Goal: Task Accomplishment & Management: Complete application form

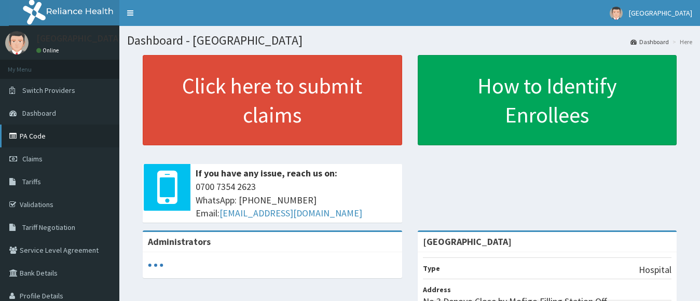
click at [50, 143] on link "PA Code" at bounding box center [59, 136] width 119 height 23
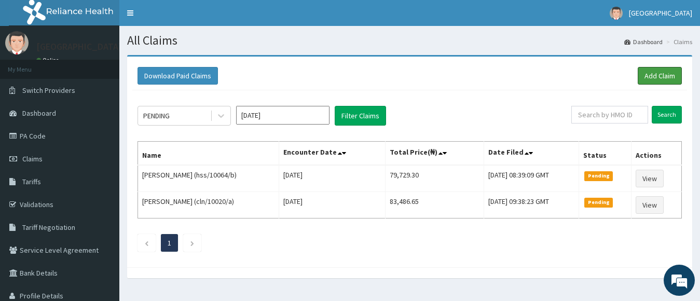
click at [654, 82] on link "Add Claim" at bounding box center [660, 76] width 44 height 18
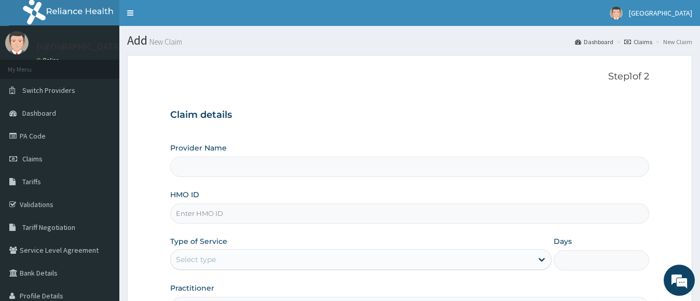
click at [303, 213] on input "HMO ID" at bounding box center [410, 214] width 480 height 20
type input "sfl/"
type input "[GEOGRAPHIC_DATA]"
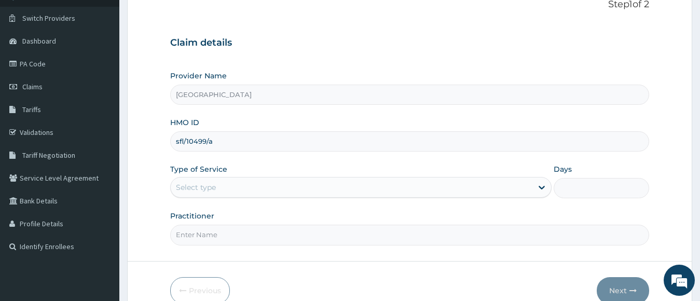
scroll to position [126, 0]
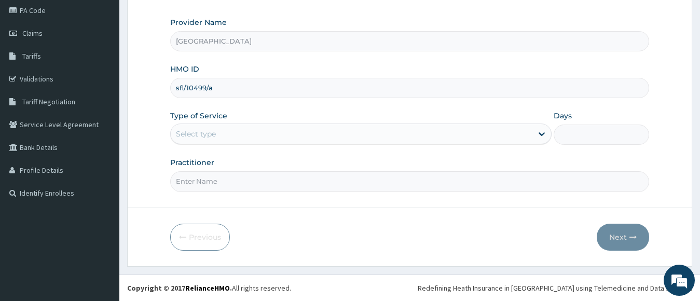
type input "sfl/10499/a"
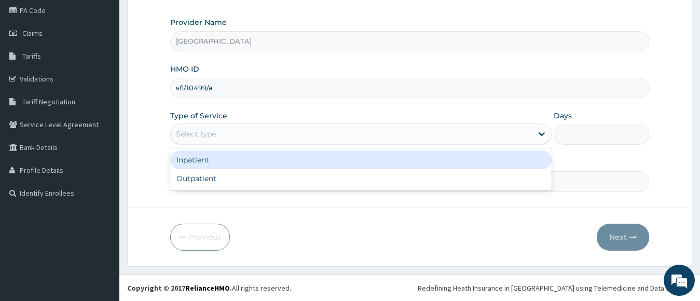
click at [322, 129] on div "Select type" at bounding box center [352, 134] width 362 height 17
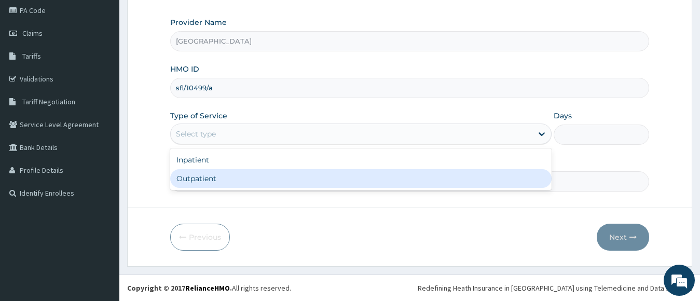
click at [303, 178] on div "Outpatient" at bounding box center [361, 178] width 382 height 19
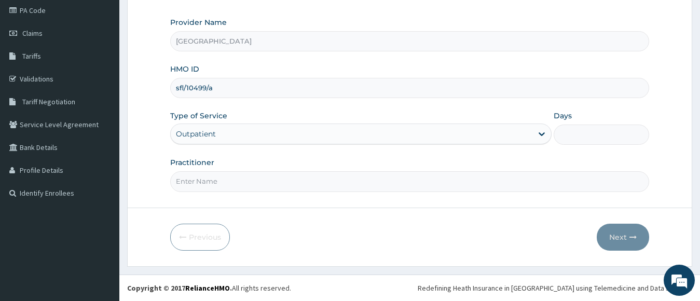
type input "1"
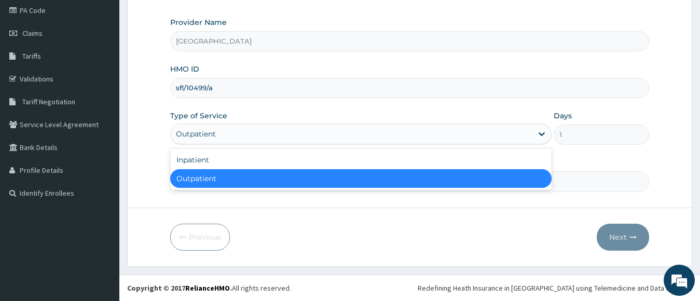
click at [327, 140] on div "Outpatient" at bounding box center [352, 134] width 362 height 17
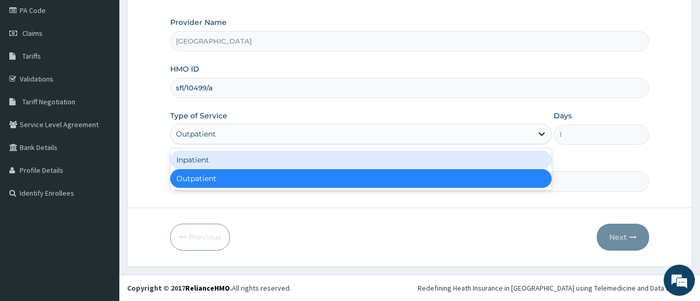
click at [315, 163] on div "Inpatient" at bounding box center [361, 160] width 382 height 19
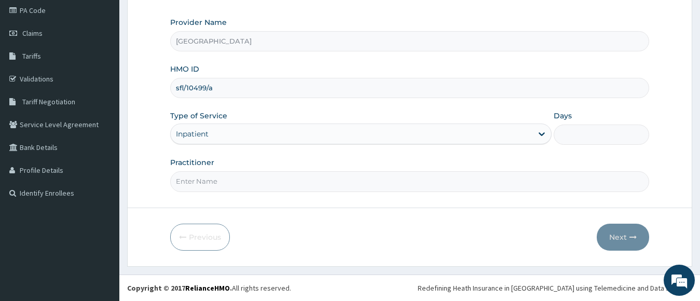
click at [598, 134] on input "Days" at bounding box center [602, 135] width 96 height 20
type input "2"
click at [364, 179] on input "Practitioner" at bounding box center [410, 181] width 480 height 20
type input "dr. veronica"
click at [612, 234] on button "Next" at bounding box center [623, 237] width 52 height 27
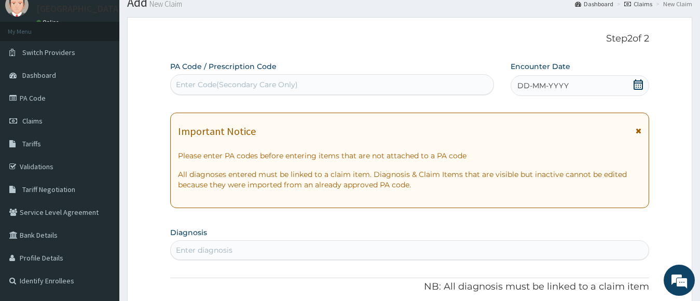
scroll to position [6, 0]
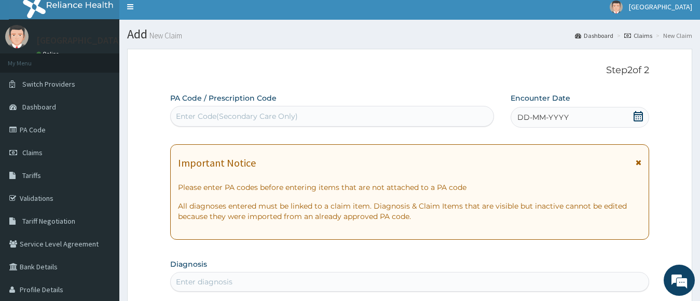
click at [469, 117] on div "Enter Code(Secondary Care Only)" at bounding box center [332, 116] width 323 height 17
paste input "PA/01FEB6"
type input "PA/01FEB6"
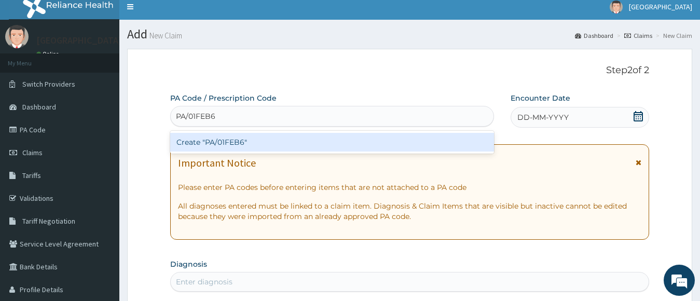
click at [439, 140] on div "Create "PA/01FEB6"" at bounding box center [332, 142] width 324 height 19
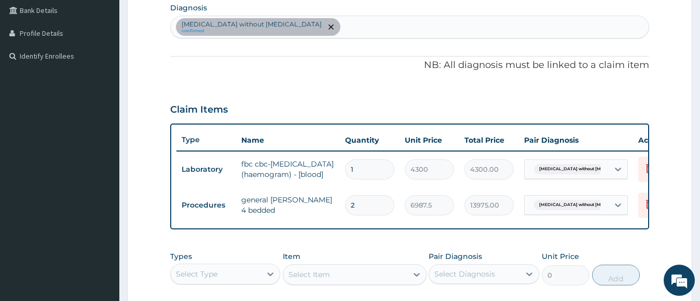
scroll to position [248, 0]
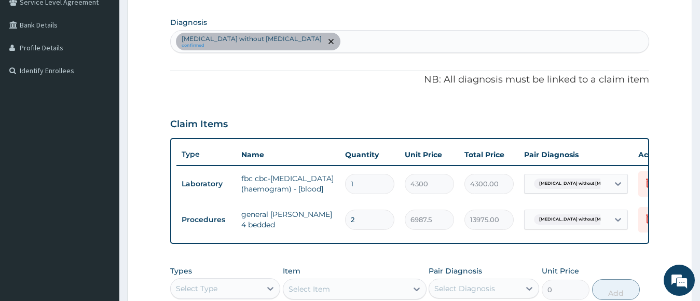
click at [440, 46] on div "Sepsis without septic shock confirmed" at bounding box center [410, 42] width 479 height 22
type input "a"
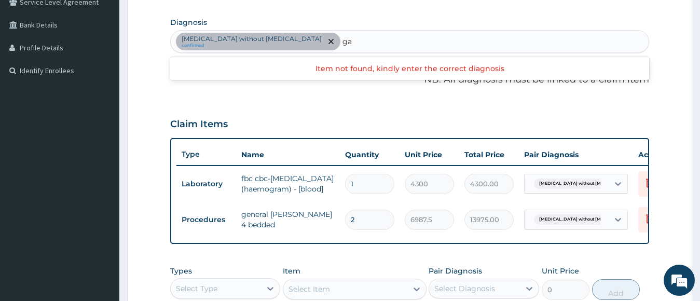
type input "g"
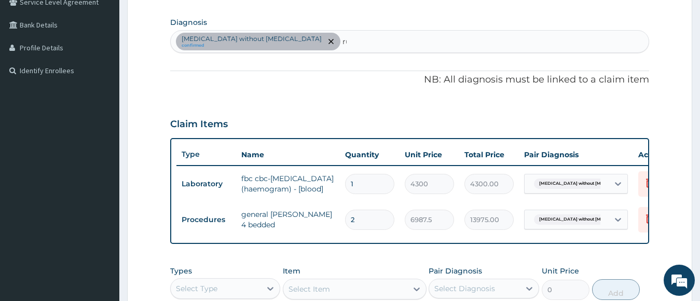
type input "r"
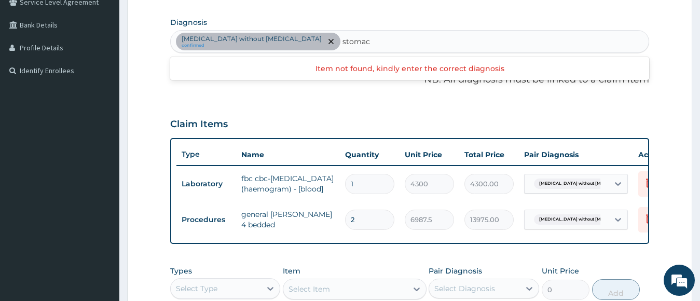
type input "stomach"
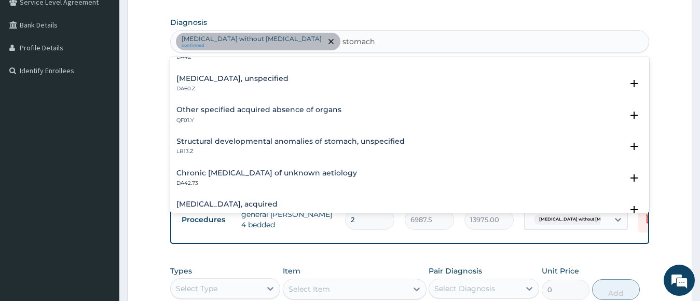
scroll to position [24, 0]
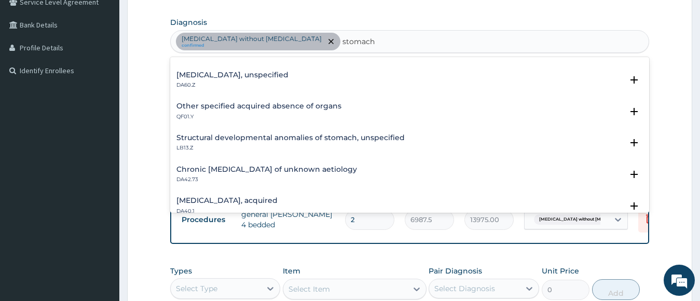
click at [382, 109] on div "Other specified acquired absence of organs QF01.Y" at bounding box center [410, 111] width 467 height 18
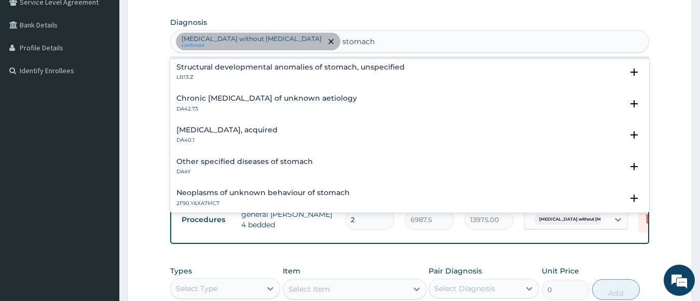
scroll to position [147, 0]
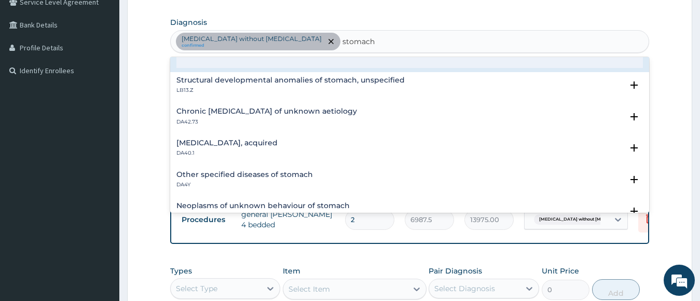
click at [244, 171] on h4 "Other specified diseases of stomach" at bounding box center [245, 175] width 137 height 8
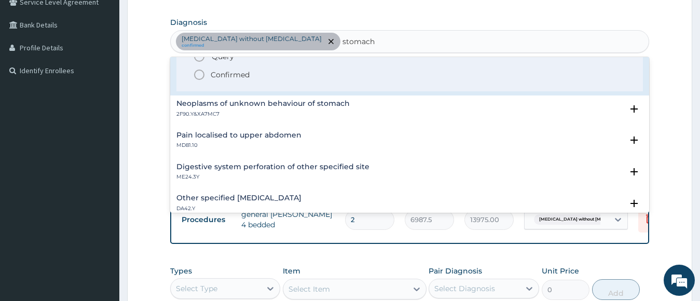
scroll to position [255, 0]
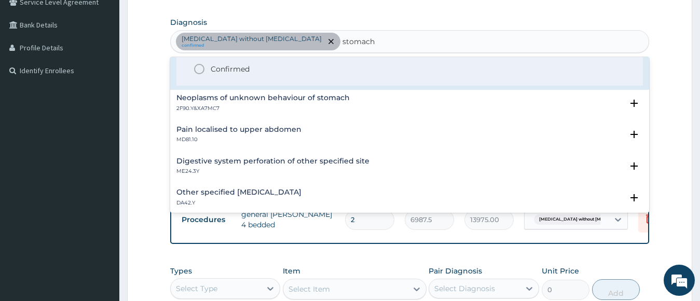
click at [201, 71] on icon "status option filled" at bounding box center [199, 69] width 12 height 12
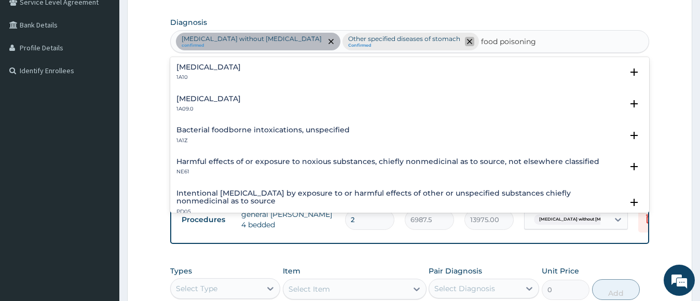
click at [467, 43] on icon "remove selection option" at bounding box center [469, 41] width 5 height 5
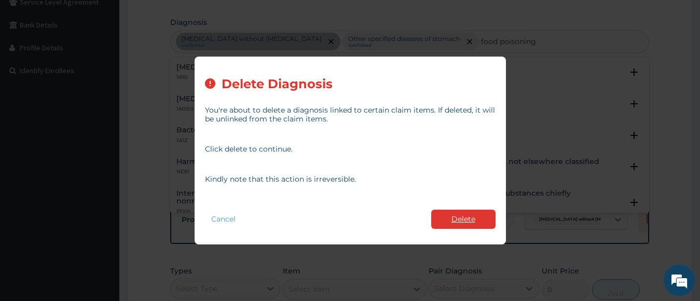
type input "food poisoning"
click at [443, 212] on button "Delete" at bounding box center [463, 219] width 64 height 19
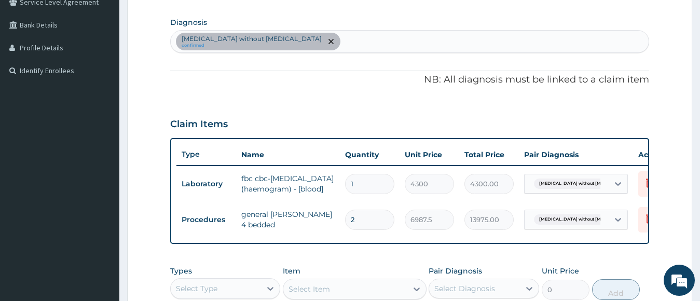
click at [354, 39] on div "Sepsis without septic shock confirmed" at bounding box center [410, 42] width 479 height 22
type input "acute gastroenteritis"
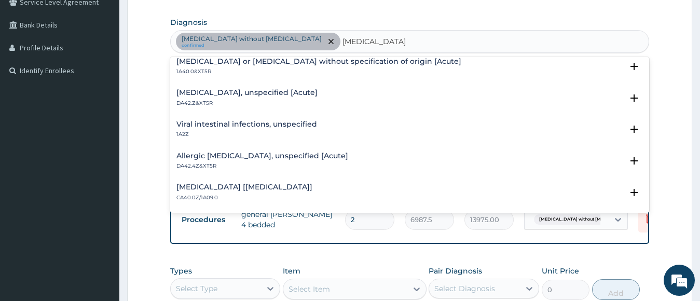
scroll to position [0, 0]
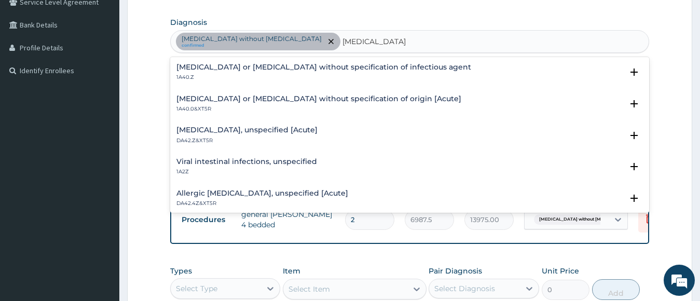
click at [222, 99] on h4 "Gastroenteritis or colitis without specification of origin [Acute]" at bounding box center [319, 99] width 285 height 8
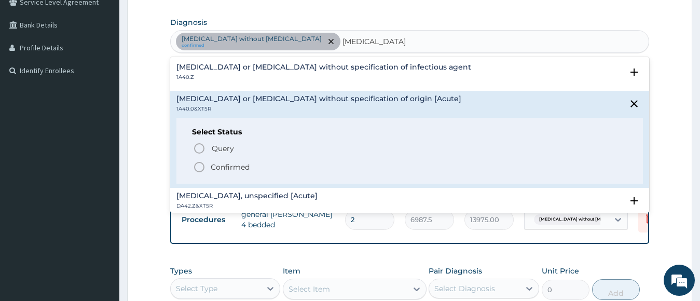
click at [200, 166] on icon "status option filled" at bounding box center [199, 167] width 12 height 12
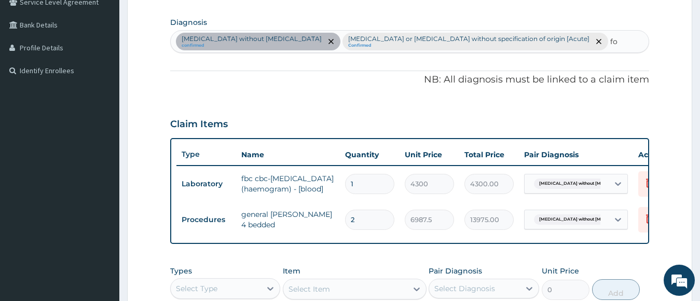
type input "f"
type input "h"
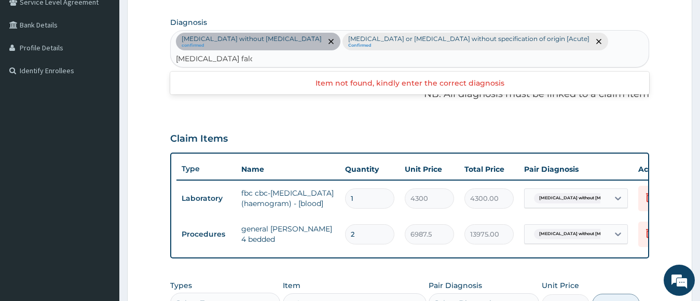
type input "plasmodium falciparum"
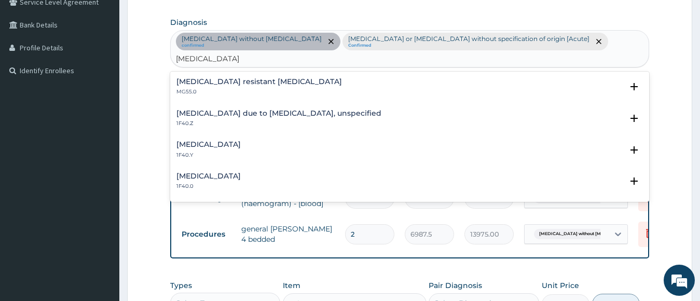
click at [301, 110] on h4 "Malaria due to Plasmodium falciparum, unspecified" at bounding box center [279, 114] width 205 height 8
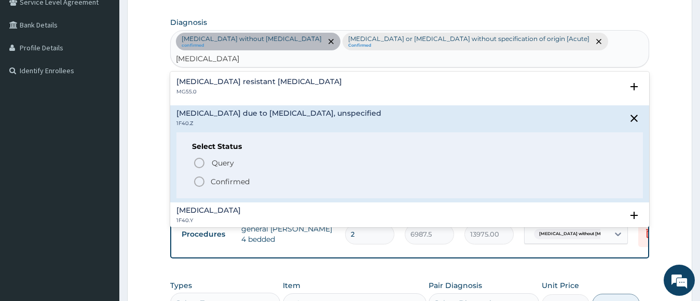
click at [197, 175] on icon "status option filled" at bounding box center [199, 181] width 12 height 12
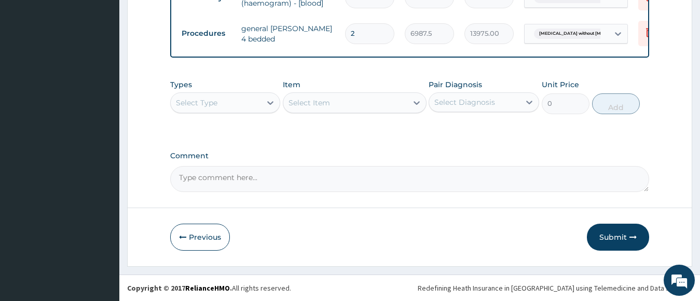
scroll to position [468, 0]
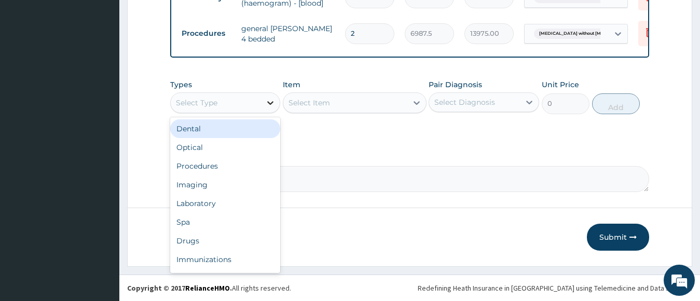
click at [262, 109] on div at bounding box center [270, 102] width 19 height 19
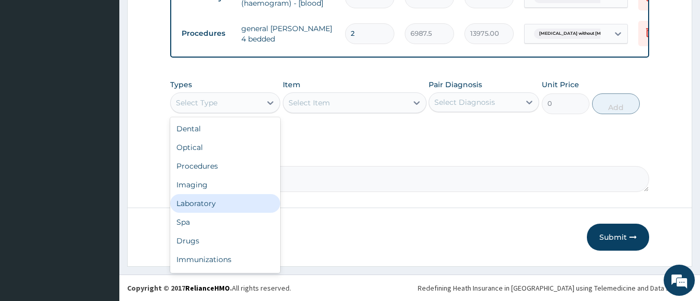
click at [231, 209] on div "Laboratory" at bounding box center [225, 203] width 111 height 19
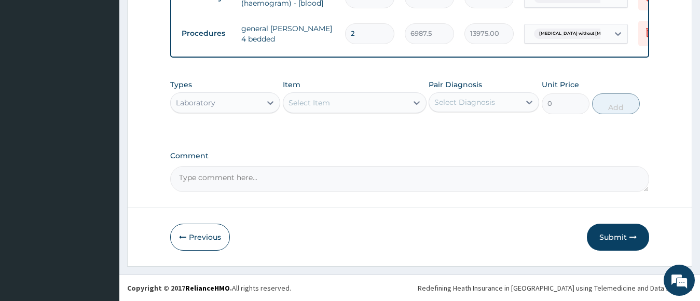
click at [358, 106] on div "Select Item" at bounding box center [345, 102] width 124 height 17
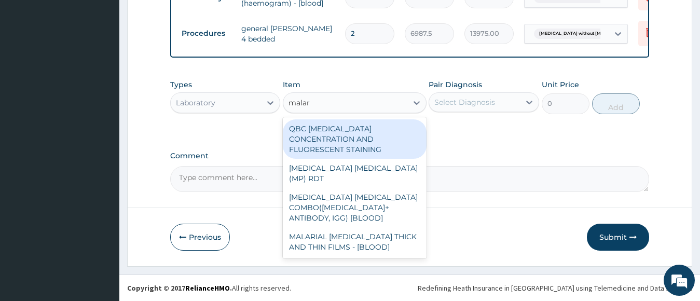
type input "malari"
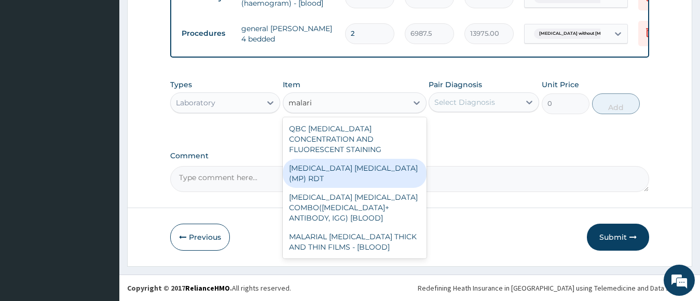
click at [354, 159] on div "MALARIA PARASITE (MP) RDT" at bounding box center [355, 173] width 144 height 29
type input "1612.5"
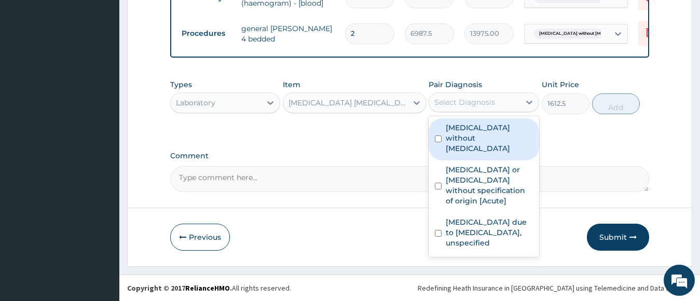
click at [456, 108] on div "Select Diagnosis" at bounding box center [474, 102] width 91 height 17
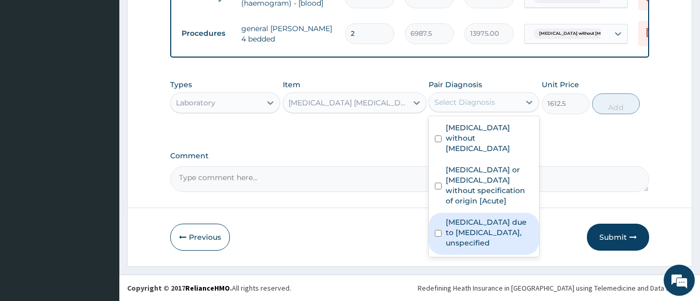
click at [463, 226] on label "Malaria due to Plasmodium falciparum, unspecified" at bounding box center [489, 232] width 87 height 31
checkbox input "true"
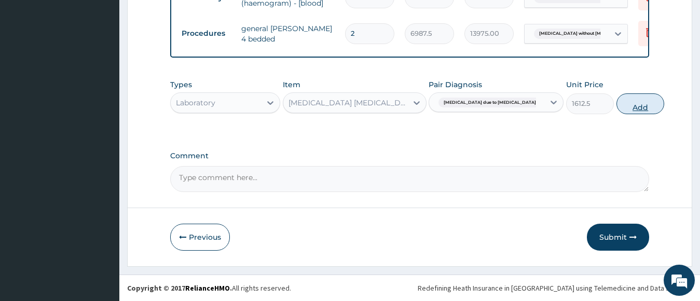
click at [625, 104] on button "Add" at bounding box center [641, 103] width 48 height 21
type input "0"
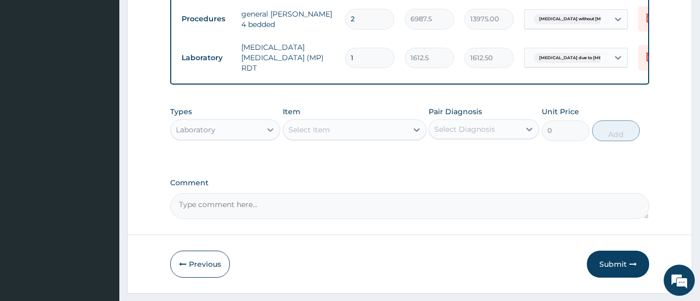
click at [269, 135] on icon at bounding box center [270, 130] width 10 height 10
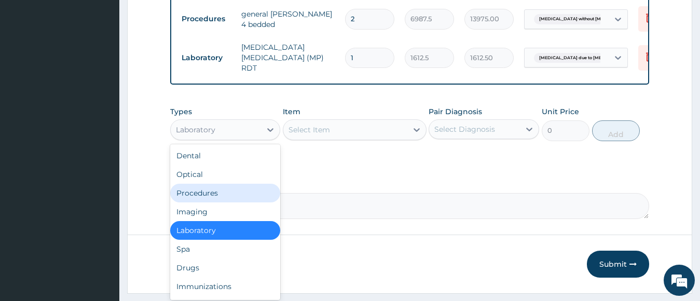
click at [227, 202] on div "Procedures" at bounding box center [225, 193] width 111 height 19
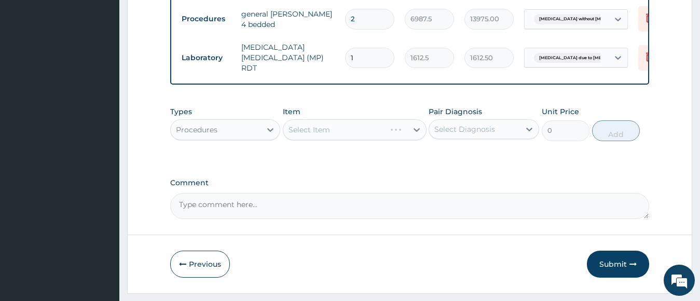
click at [360, 134] on div "Select Item" at bounding box center [355, 129] width 144 height 21
click at [360, 134] on div "Select Item" at bounding box center [345, 129] width 124 height 17
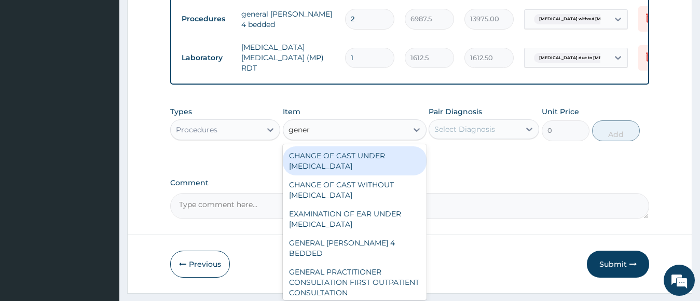
type input "genera"
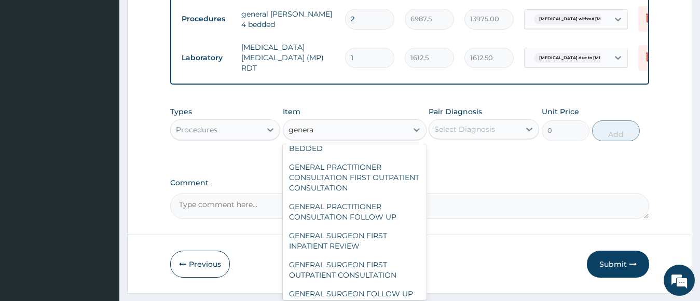
scroll to position [106, 0]
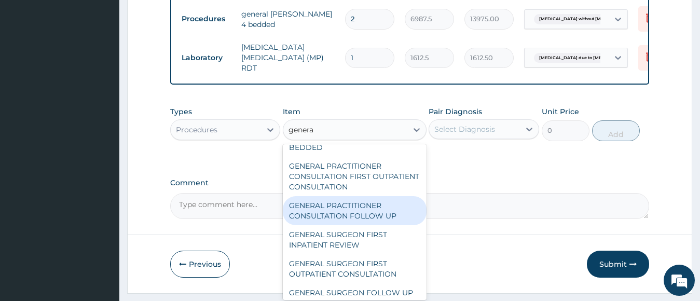
click at [352, 213] on div "GENERAL PRACTITIONER CONSULTATION FOLLOW UP" at bounding box center [355, 210] width 144 height 29
type input "11610"
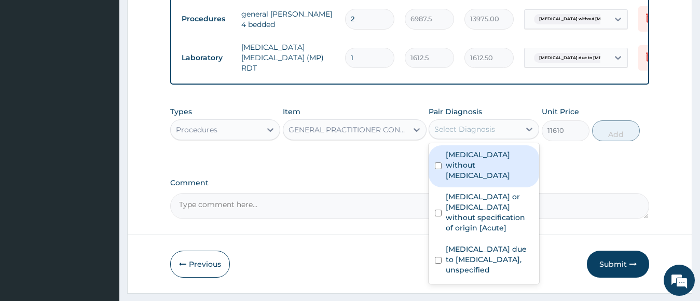
click at [498, 132] on div "Select Diagnosis" at bounding box center [474, 129] width 91 height 17
click at [482, 172] on label "Sepsis without septic shock" at bounding box center [489, 165] width 87 height 31
checkbox input "true"
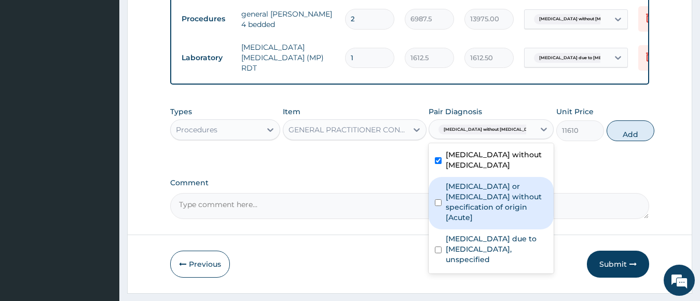
click at [475, 204] on label "Gastroenteritis or colitis without specification of origin [Acute]" at bounding box center [497, 202] width 102 height 42
checkbox input "true"
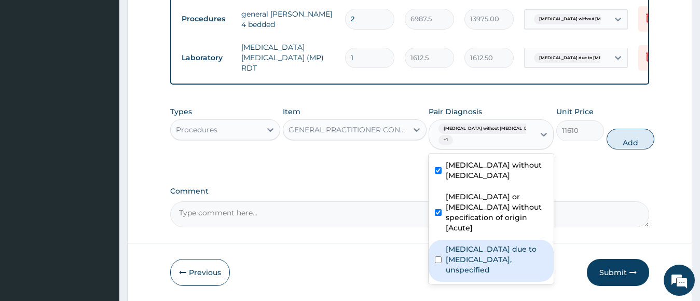
click at [469, 266] on label "Malaria due to Plasmodium falciparum, unspecified" at bounding box center [497, 259] width 102 height 31
checkbox input "true"
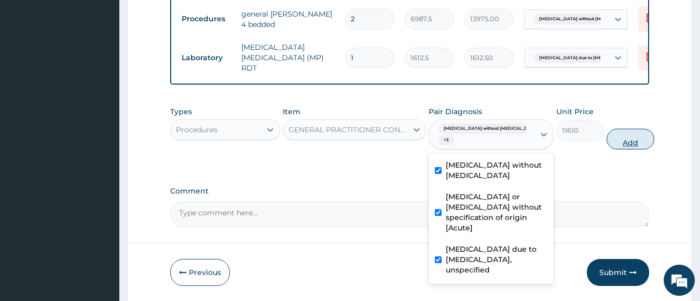
click at [626, 149] on button "Add" at bounding box center [631, 139] width 48 height 21
type input "0"
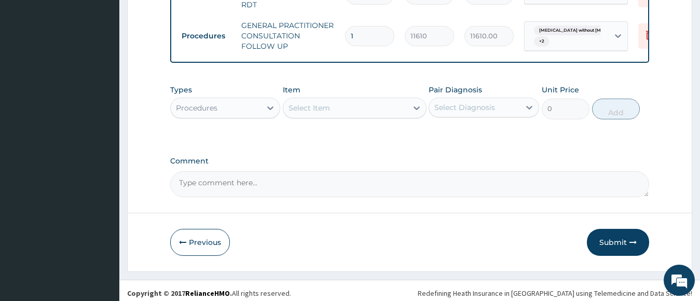
scroll to position [546, 0]
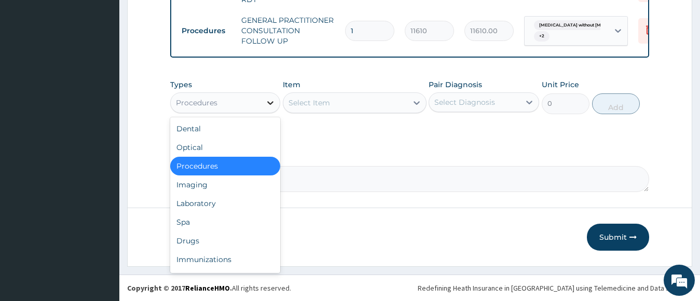
click at [271, 100] on icon at bounding box center [270, 103] width 10 height 10
click at [190, 240] on div "Drugs" at bounding box center [225, 241] width 111 height 19
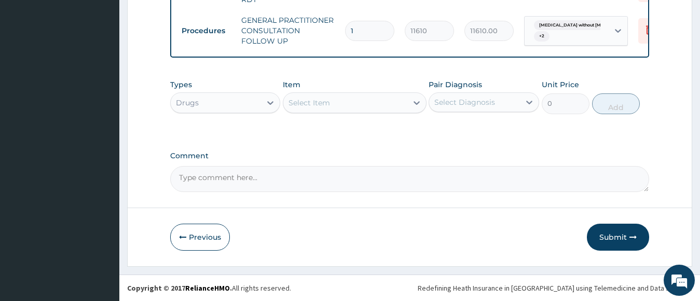
click at [358, 103] on div "Select Item" at bounding box center [345, 102] width 124 height 17
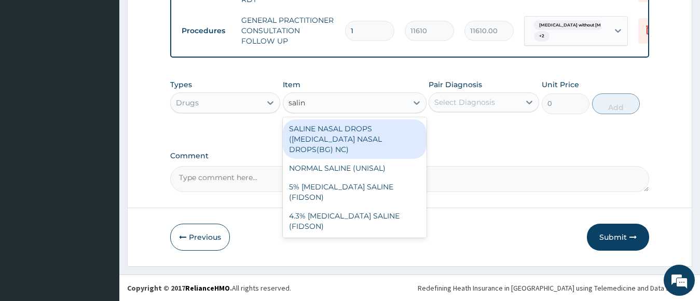
type input "saline"
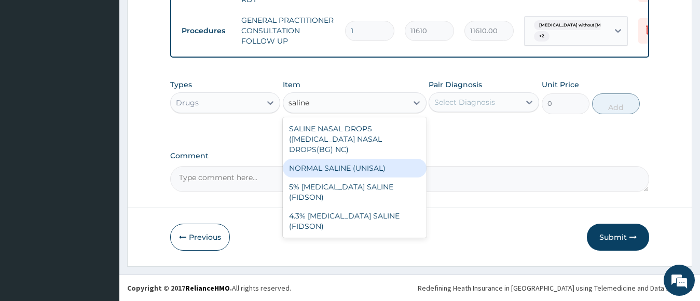
click at [344, 159] on div "NORMAL SALINE (UNISAL)" at bounding box center [355, 168] width 144 height 19
type input "1773.75"
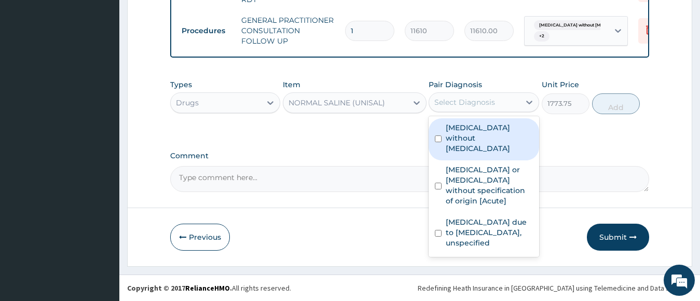
click at [470, 109] on div "Select Diagnosis" at bounding box center [474, 102] width 91 height 17
click at [491, 132] on label "Sepsis without septic shock" at bounding box center [489, 138] width 87 height 31
checkbox input "true"
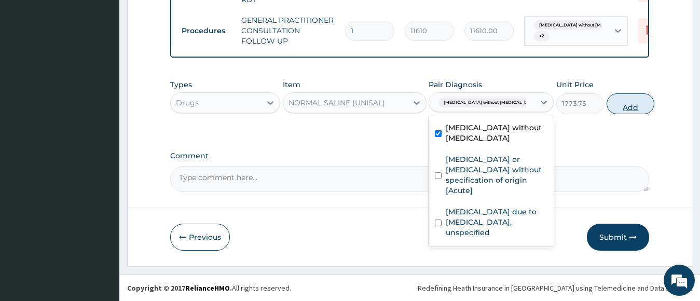
click at [626, 106] on button "Add" at bounding box center [631, 103] width 48 height 21
type input "0"
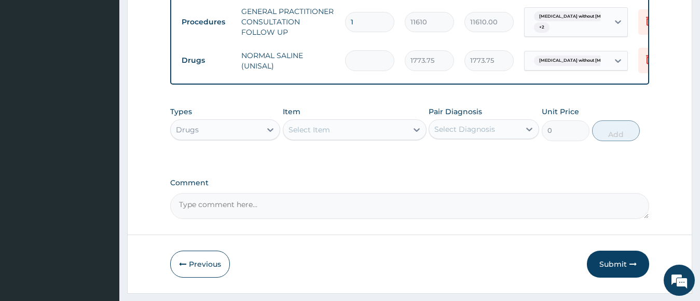
type input "0.00"
type input "4"
type input "7095.00"
type input "4"
click at [348, 138] on div "Select Item" at bounding box center [345, 129] width 124 height 17
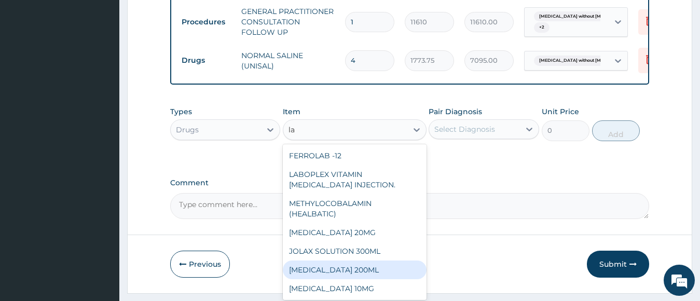
type input "l"
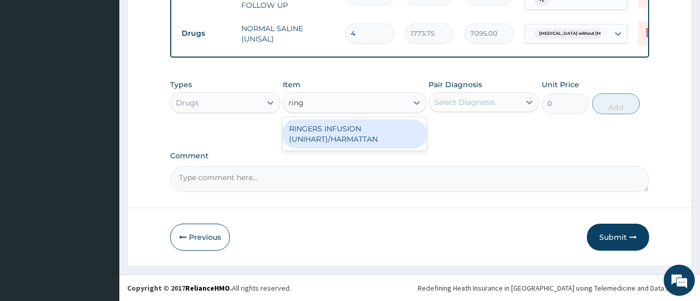
scroll to position [582, 0]
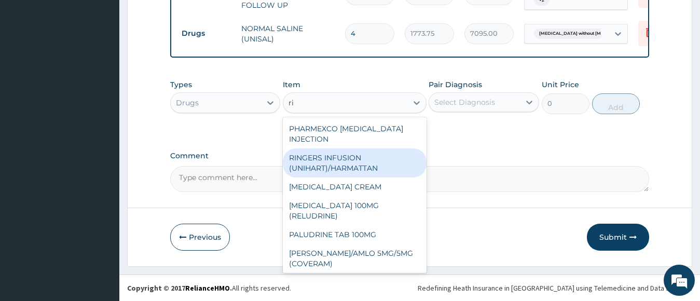
type input "r"
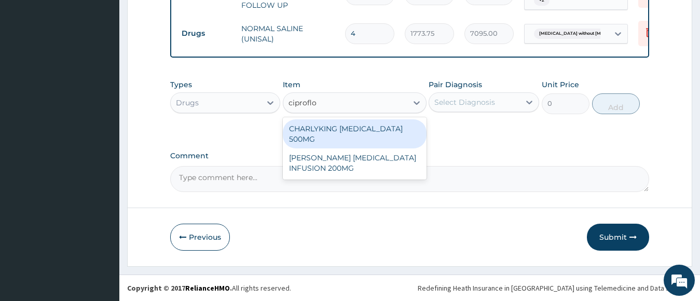
type input "ciproflox"
click at [365, 141] on div "CHARLYKING CIPROFLOXACIN 500MG" at bounding box center [355, 133] width 144 height 29
type input "177.375"
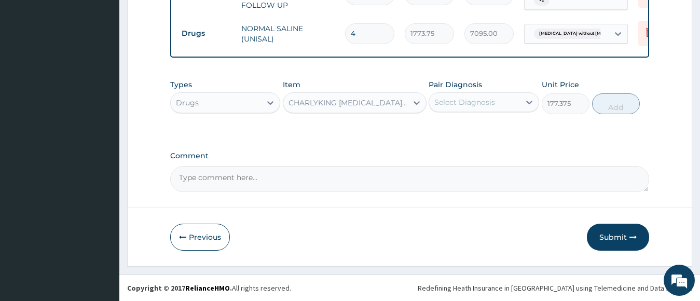
click at [381, 107] on div "CHARLYKING CIPROFLOXACIN 500MG" at bounding box center [349, 103] width 120 height 10
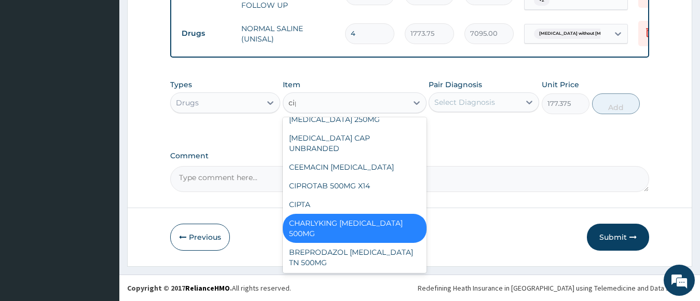
scroll to position [0, 0]
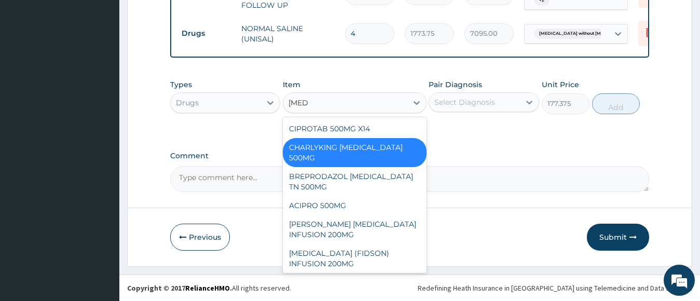
type input "ciprof"
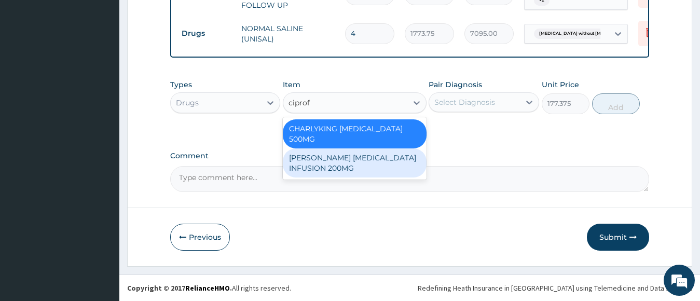
click at [355, 160] on div "ANDERSONS CIPROFLOXACIN INFUSION 200MG" at bounding box center [355, 162] width 144 height 29
type input "1182.5"
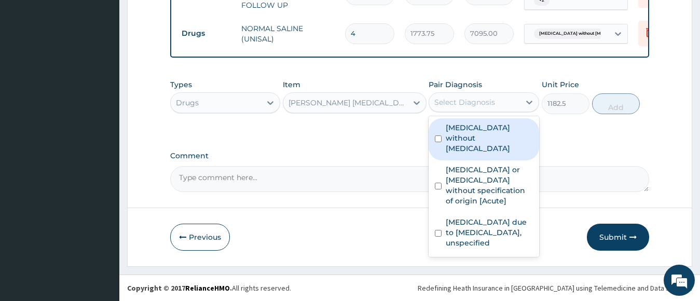
click at [488, 102] on div "Select Diagnosis" at bounding box center [465, 102] width 61 height 10
click at [482, 132] on label "Sepsis without septic shock" at bounding box center [489, 138] width 87 height 31
checkbox input "true"
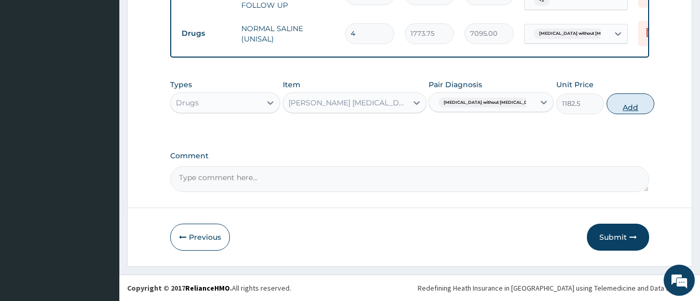
click at [610, 104] on button "Add" at bounding box center [631, 103] width 48 height 21
type input "0"
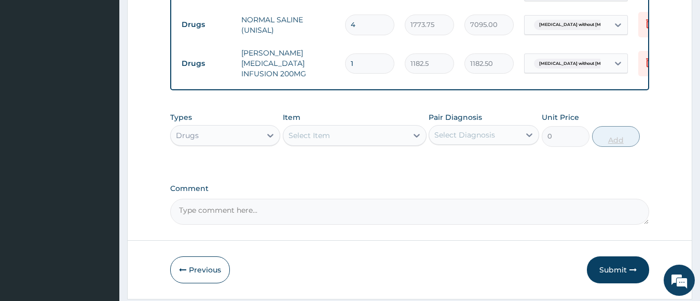
type input "0.00"
type input "2"
type input "2365.00"
type input "2"
click at [409, 140] on div at bounding box center [417, 135] width 19 height 19
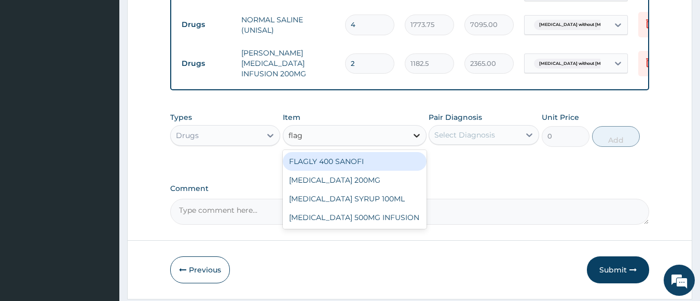
type input "flagy"
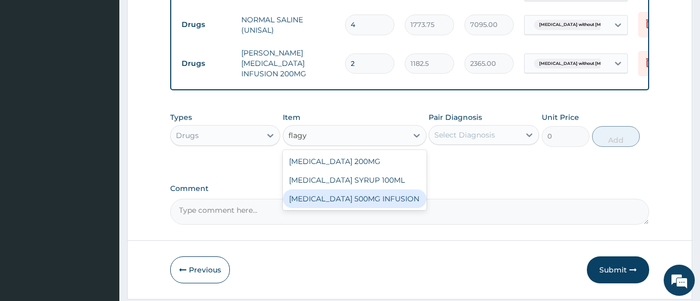
click at [346, 201] on div "FLAGYL 500MG INFUSION" at bounding box center [355, 199] width 144 height 19
type input "591.25"
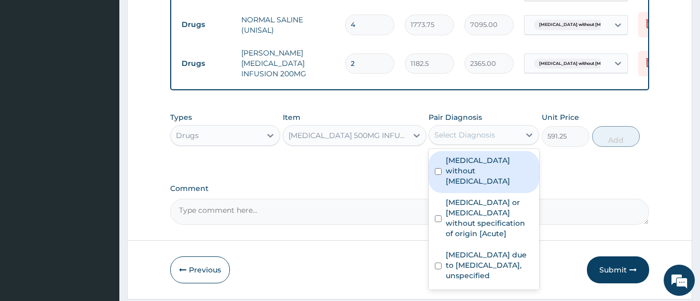
click at [467, 143] on div "Select Diagnosis" at bounding box center [474, 135] width 91 height 17
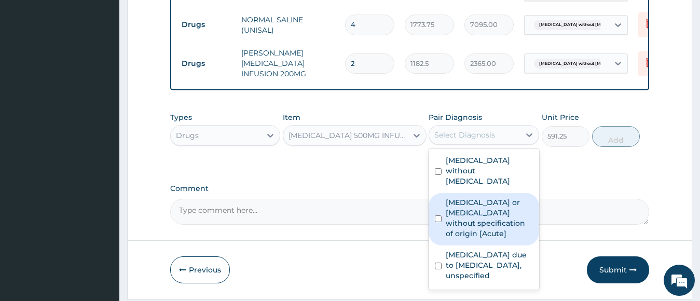
click at [460, 211] on label "Gastroenteritis or colitis without specification of origin [Acute]" at bounding box center [489, 218] width 87 height 42
checkbox input "true"
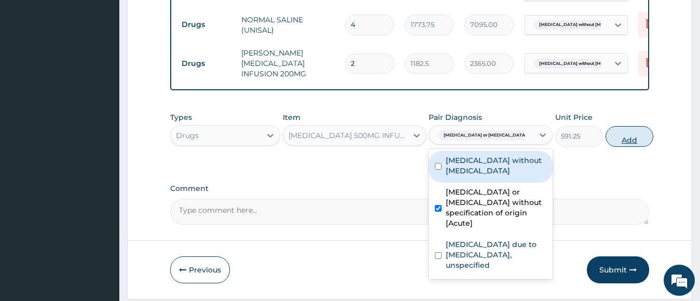
click at [606, 146] on button "Add" at bounding box center [630, 136] width 48 height 21
type input "0"
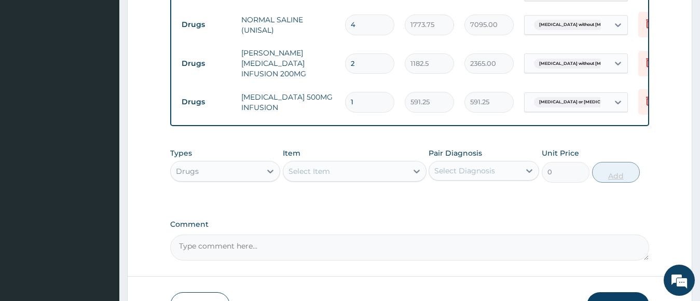
type input "0.00"
type input "4"
type input "2365.00"
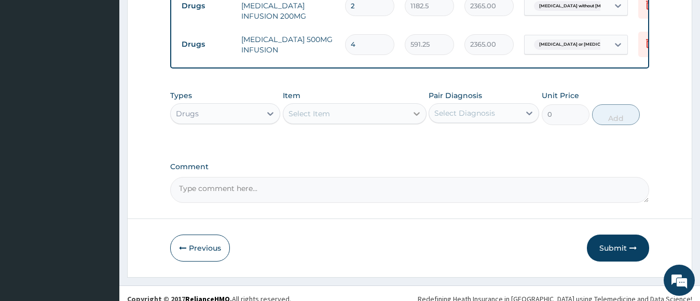
scroll to position [645, 0]
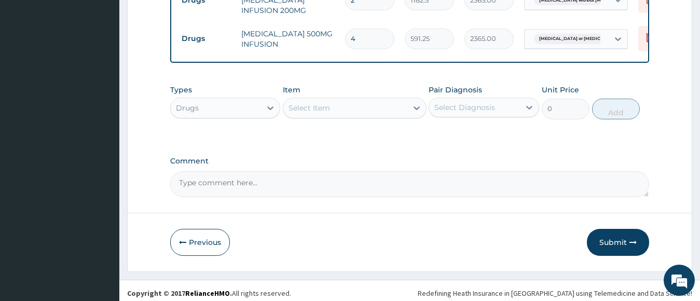
type input "4"
click at [389, 114] on div "Select Item" at bounding box center [345, 108] width 124 height 17
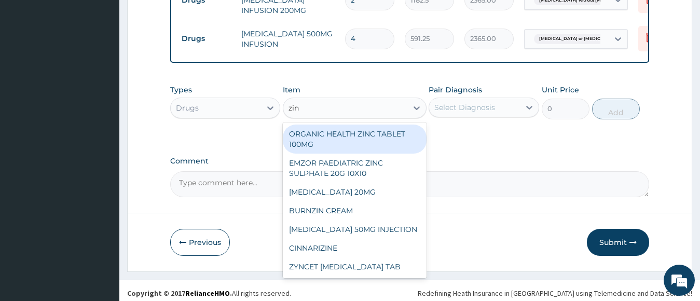
type input "zinc"
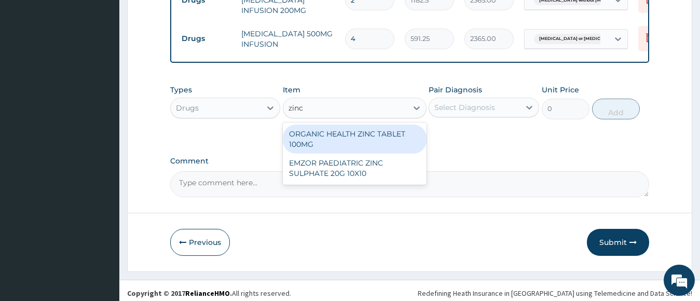
click at [381, 149] on div "ORGANIC HEALTH ZINC TABLET 100MG" at bounding box center [355, 139] width 144 height 29
type input "53.2125"
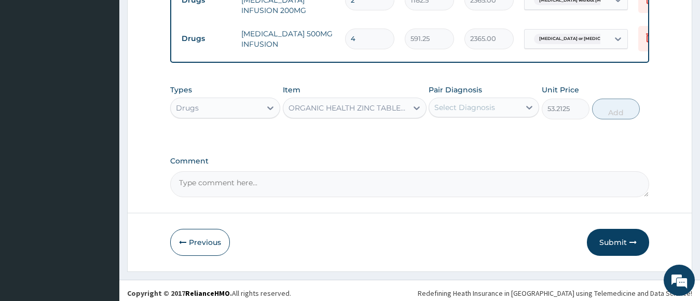
click at [493, 112] on div "Select Diagnosis" at bounding box center [465, 107] width 61 height 10
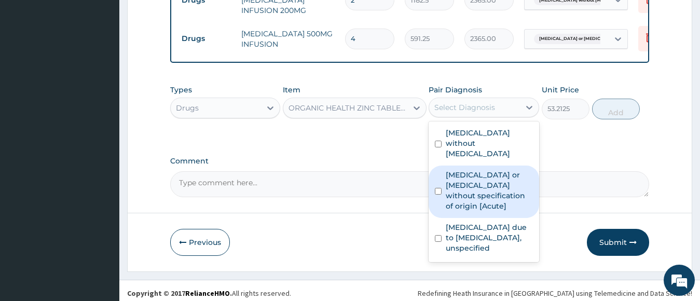
click at [478, 170] on label "Gastroenteritis or colitis without specification of origin [Acute]" at bounding box center [489, 191] width 87 height 42
checkbox input "true"
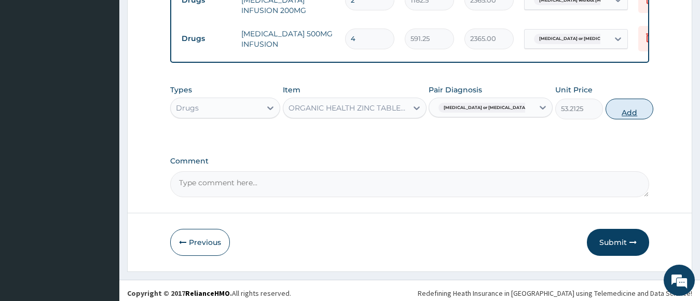
click at [606, 119] on button "Add" at bounding box center [630, 109] width 48 height 21
type input "0"
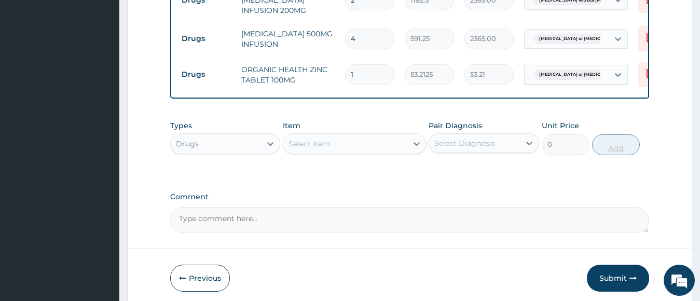
type input "14"
type input "744.98"
type input "1"
type input "53.21"
type input "0.00"
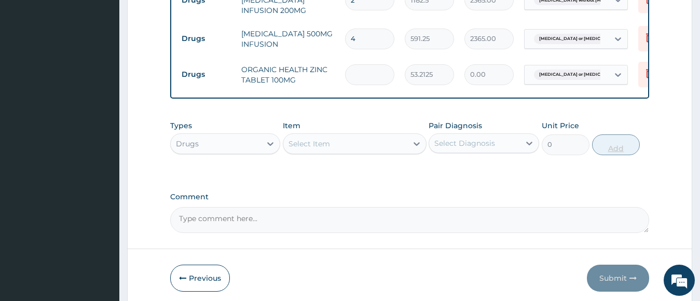
type input "3"
type input "159.64"
type input "3"
click at [399, 152] on div "Select Item" at bounding box center [345, 144] width 124 height 17
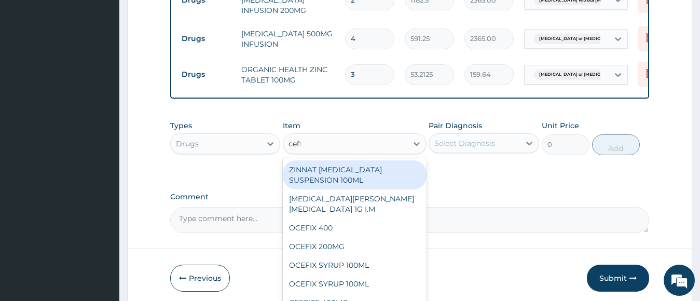
type input "ceftr"
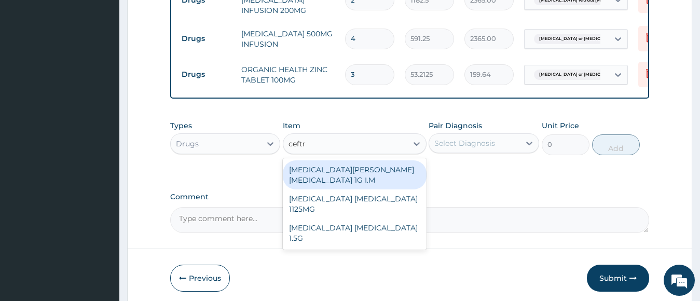
click at [361, 173] on div "ROCEPHIN CEFTRIAXONE 1G I.M" at bounding box center [355, 174] width 144 height 29
type input "8277.5"
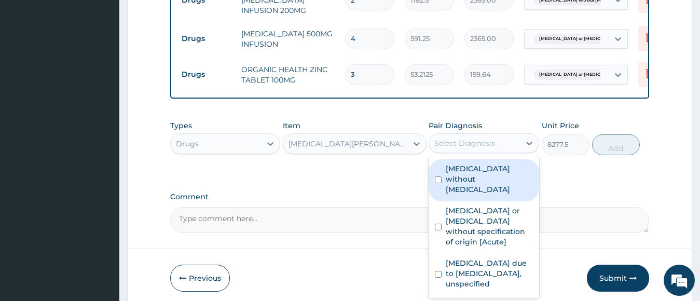
click at [475, 148] on div "Select Diagnosis" at bounding box center [465, 143] width 61 height 10
click at [463, 182] on label "Sepsis without septic shock" at bounding box center [489, 179] width 87 height 31
checkbox input "true"
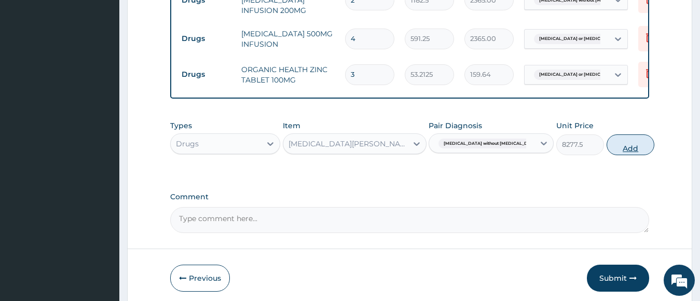
click at [616, 150] on button "Add" at bounding box center [631, 144] width 48 height 21
type input "0"
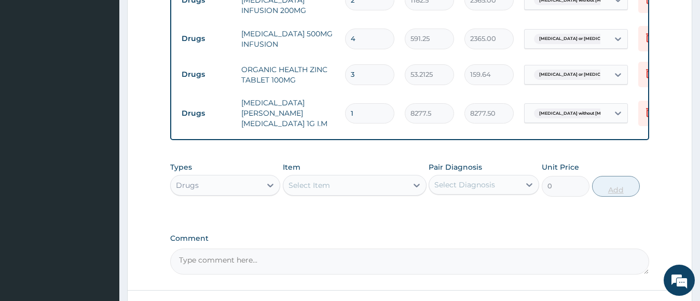
type input "0.00"
type input "2"
type input "16555.00"
type input "2"
click at [384, 185] on div "Select Item" at bounding box center [345, 185] width 124 height 17
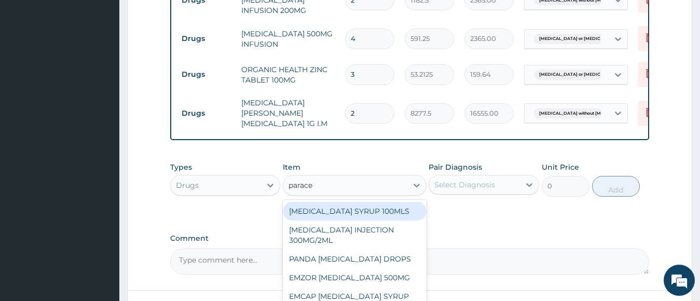
type input "paracet"
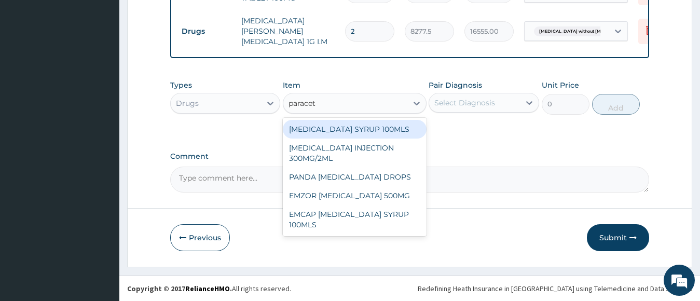
scroll to position [731, 0]
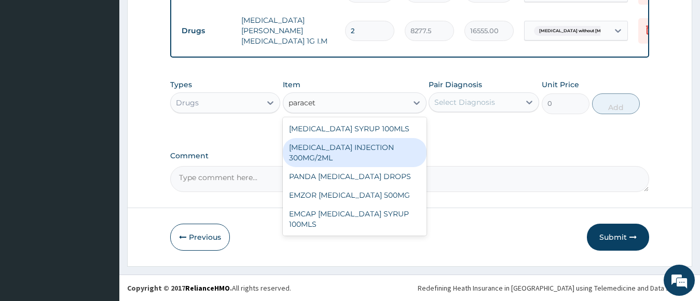
click at [359, 154] on div "PARACETAMOL INJECTION 300MG/2ML" at bounding box center [355, 152] width 144 height 29
type input "260.15"
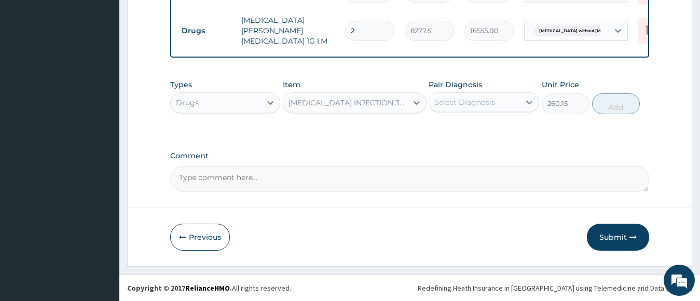
click at [474, 104] on div "Select Diagnosis" at bounding box center [465, 102] width 61 height 10
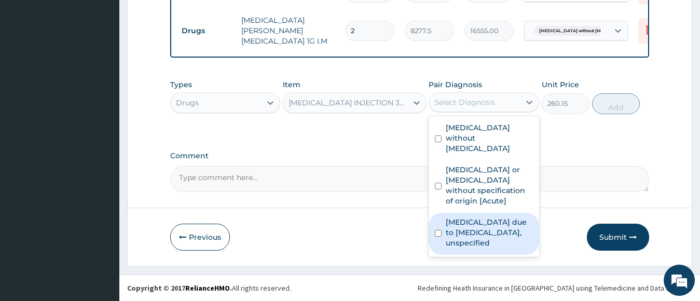
click at [477, 217] on label "Malaria due to Plasmodium falciparum, unspecified" at bounding box center [489, 232] width 87 height 31
checkbox input "true"
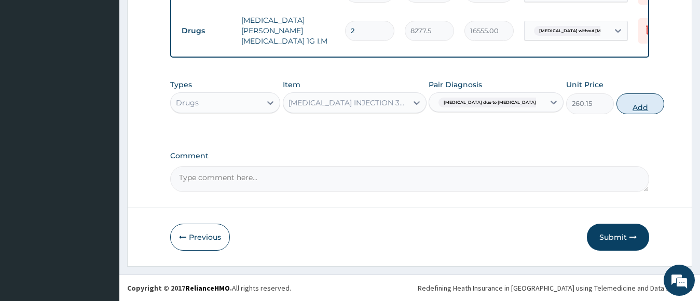
click at [617, 100] on button "Add" at bounding box center [641, 103] width 48 height 21
type input "0"
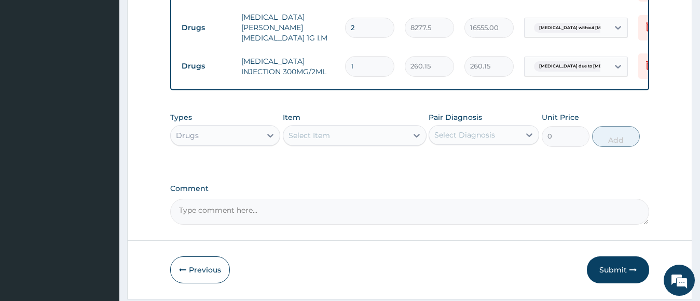
type input "0.00"
type input "8"
type input "2081.20"
type input "8"
click at [343, 133] on div "Select Item" at bounding box center [345, 135] width 124 height 17
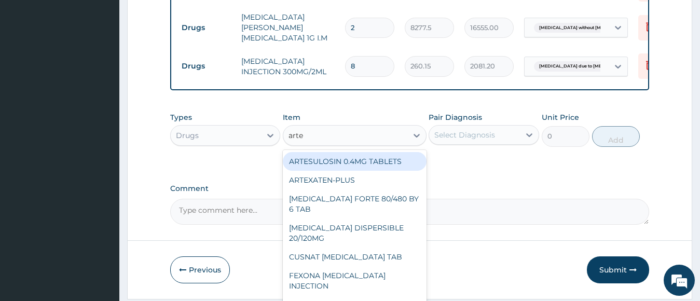
type input "artes"
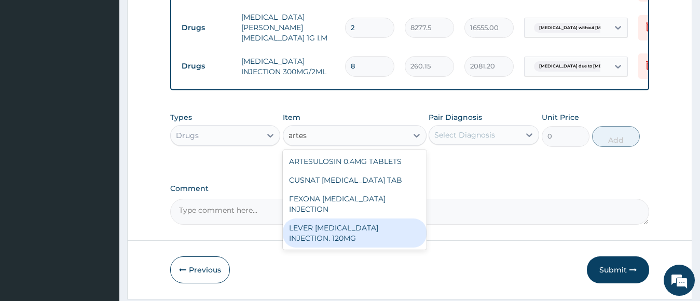
click at [353, 219] on div "LEVER ARTESUNATE INJECTION. 120MG" at bounding box center [355, 233] width 144 height 29
type input "2365"
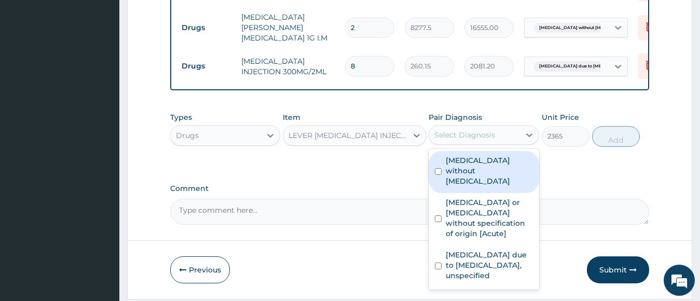
click at [489, 140] on div "Select Diagnosis" at bounding box center [465, 135] width 61 height 10
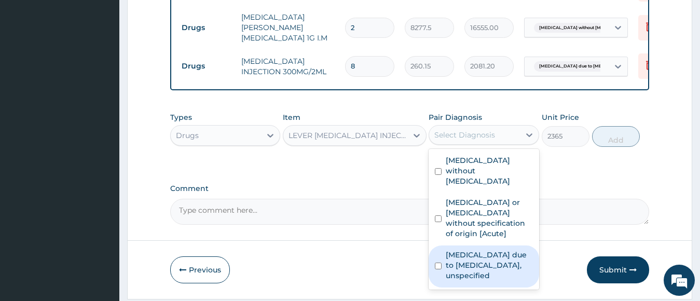
click at [461, 254] on label "Malaria due to Plasmodium falciparum, unspecified" at bounding box center [489, 265] width 87 height 31
checkbox input "true"
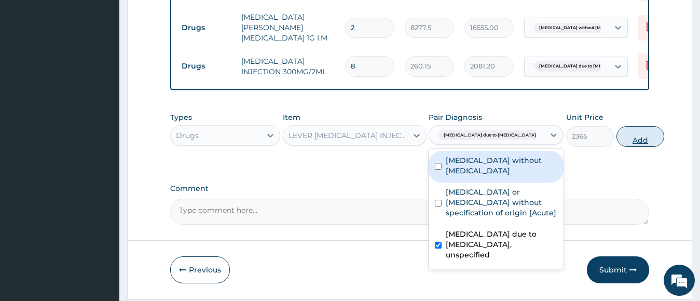
click at [617, 140] on button "Add" at bounding box center [641, 136] width 48 height 21
type input "0"
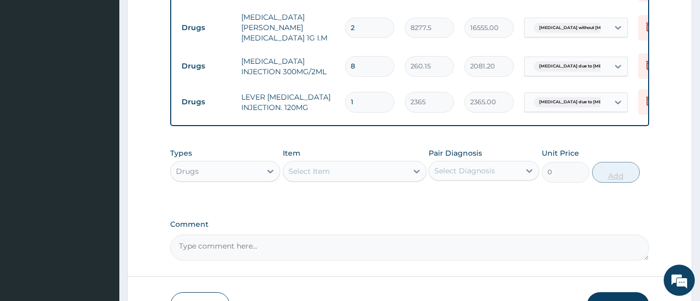
type input "0.00"
type input "3"
type input "7095.00"
type input "3"
click at [344, 175] on div "Select Item" at bounding box center [345, 171] width 124 height 17
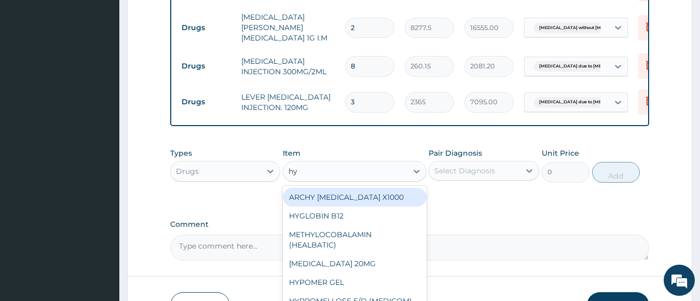
type input "h"
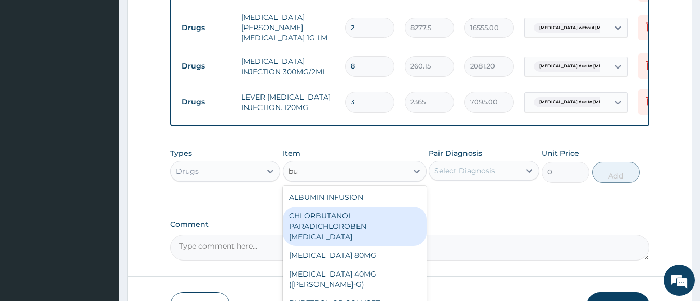
type input "b"
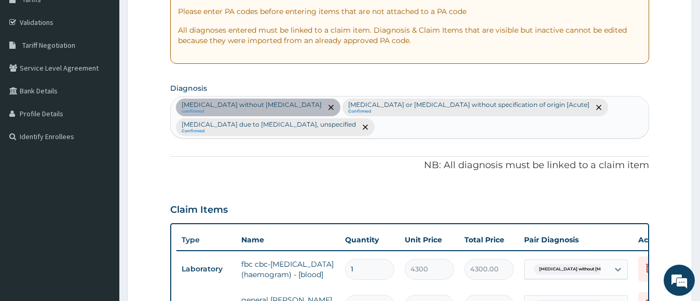
scroll to position [168, 0]
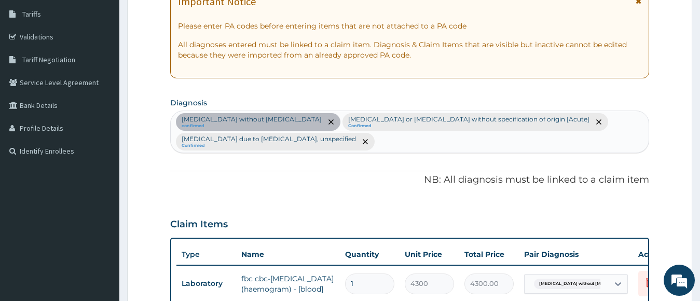
click at [383, 143] on div "Sepsis without septic shock confirmed Gastroenteritis or colitis without specif…" at bounding box center [410, 132] width 479 height 42
type input "food poisoning"
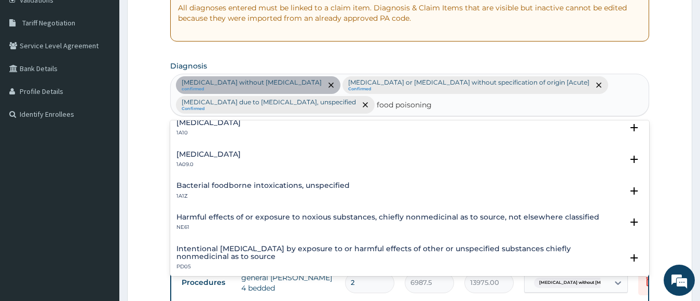
scroll to position [0, 0]
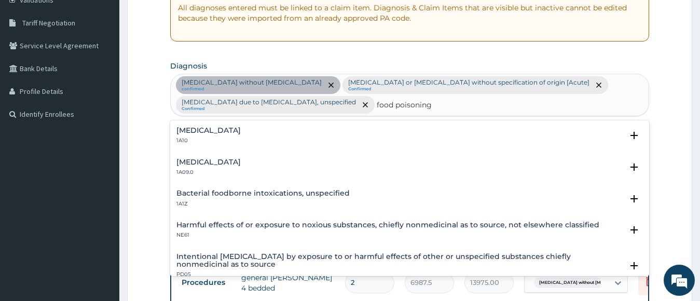
click at [241, 130] on h4 "Foodborne staphylococcal intoxication" at bounding box center [209, 131] width 64 height 8
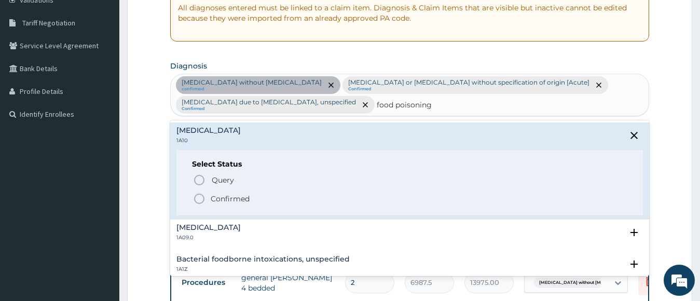
click at [198, 197] on icon "status option filled" at bounding box center [199, 199] width 12 height 12
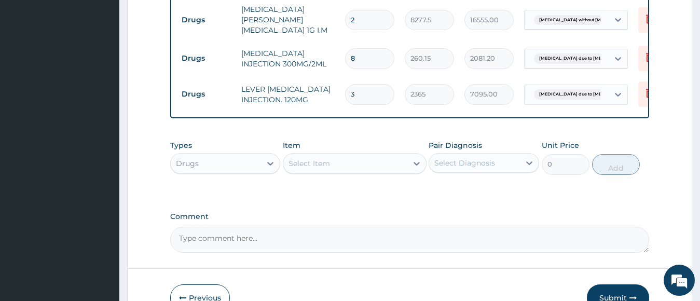
scroll to position [746, 0]
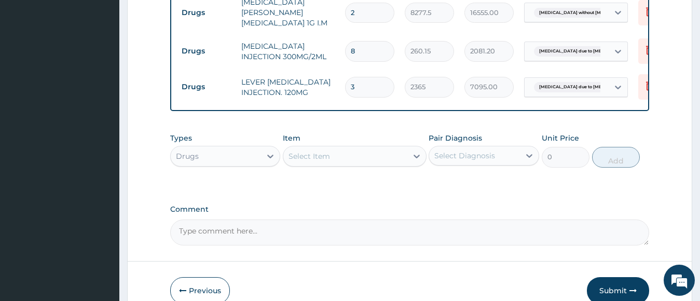
click at [358, 167] on div "Select Item" at bounding box center [355, 156] width 144 height 21
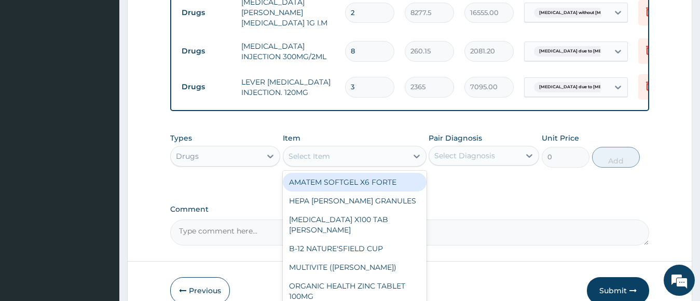
paste input "Hyoscine Butylbromide"
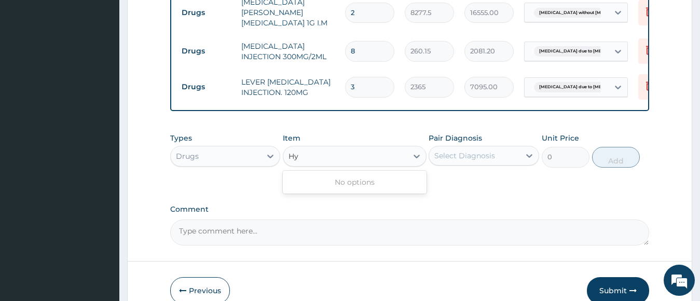
type input "H"
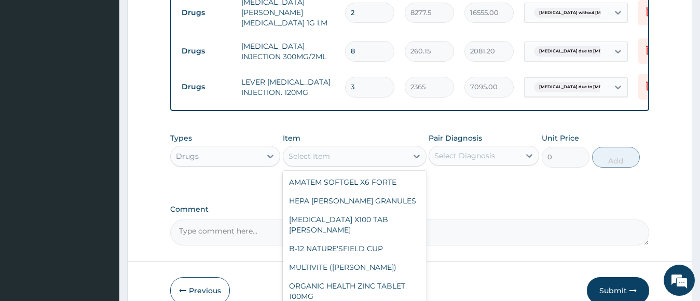
click at [387, 159] on div "Select Item" at bounding box center [345, 156] width 124 height 17
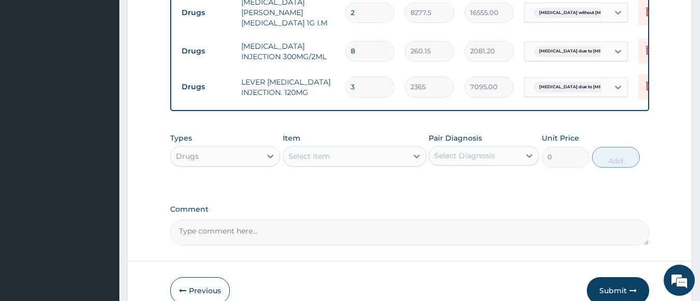
type input "l"
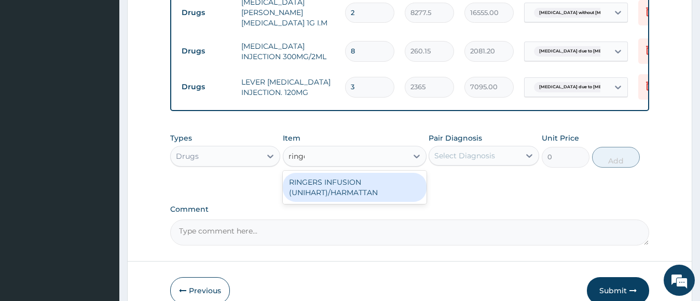
type input "ringer"
click at [346, 188] on div "RINGERS INFUSION (UNIHART)/HARMATTAN" at bounding box center [355, 187] width 144 height 29
type input "1773.75"
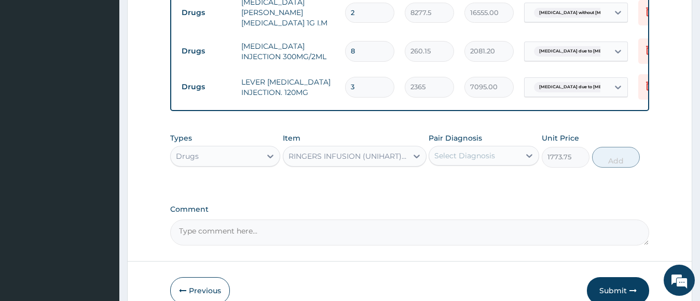
click at [476, 159] on div "Select Diagnosis" at bounding box center [465, 156] width 61 height 10
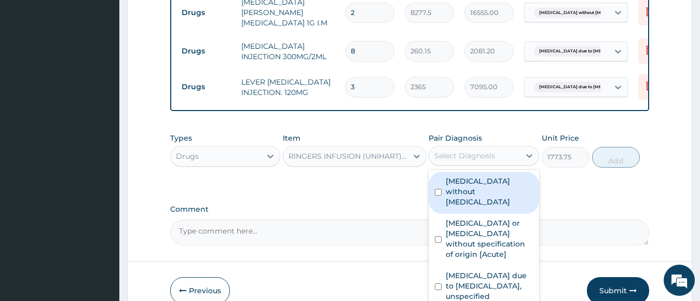
click at [476, 195] on label "Sepsis without septic shock" at bounding box center [489, 191] width 87 height 31
checkbox input "true"
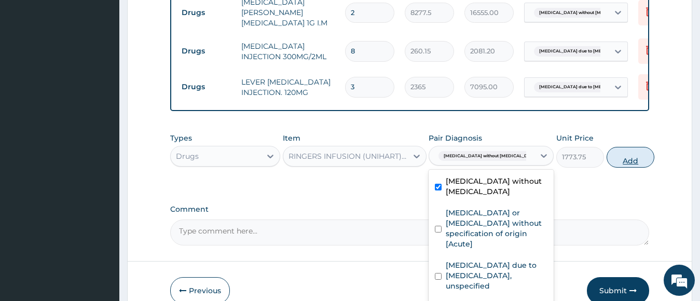
click at [624, 155] on button "Add" at bounding box center [631, 157] width 48 height 21
type input "0"
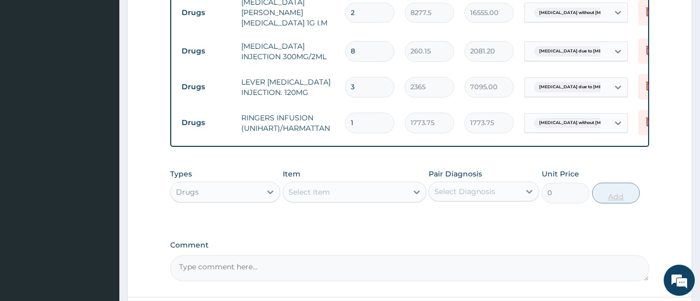
type input "0.00"
type input "4"
type input "7095.00"
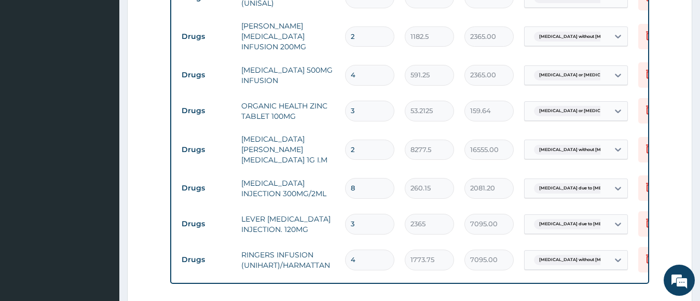
scroll to position [598, 0]
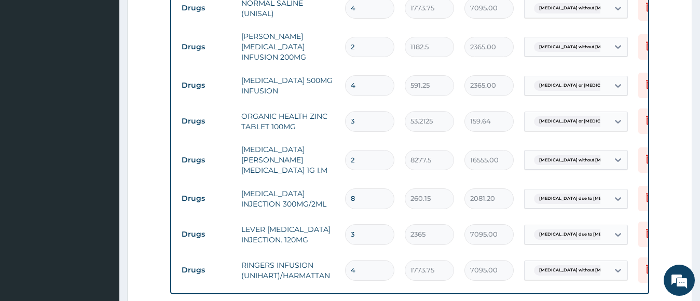
type input "4"
click at [360, 116] on input "3" at bounding box center [369, 121] width 49 height 20
type input "0.00"
type input "5"
type input "266.06"
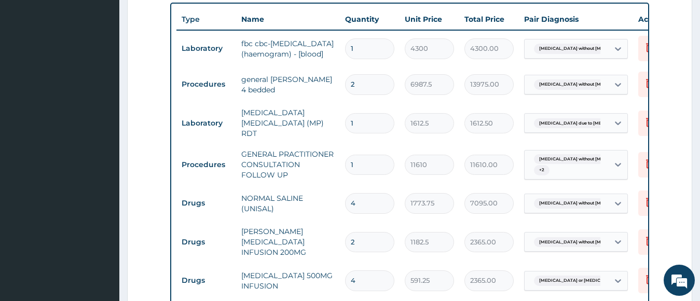
scroll to position [410, 0]
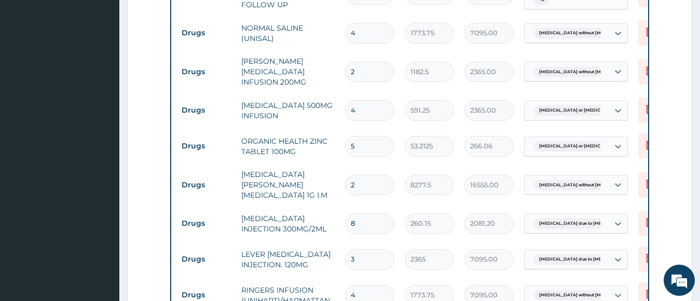
type input "4"
type input "212.85"
type input "3"
type input "159.64"
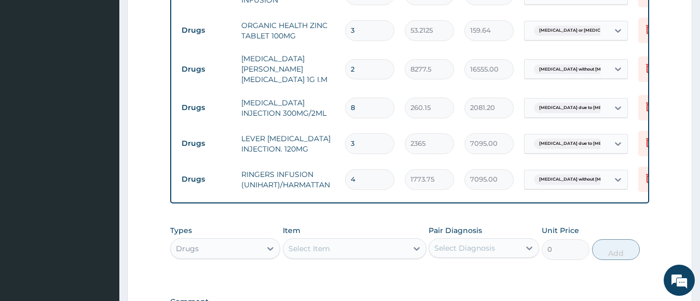
scroll to position [634, 0]
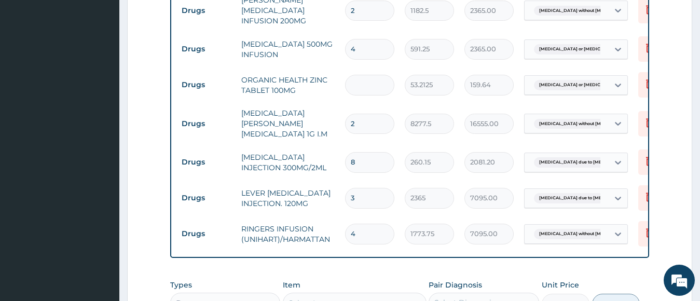
type input "0.00"
type input "5"
type input "266.06"
type input "5"
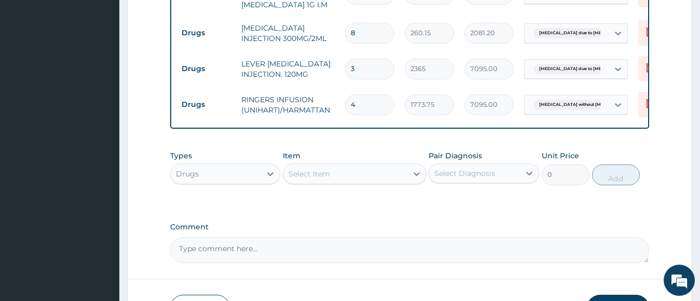
scroll to position [787, 0]
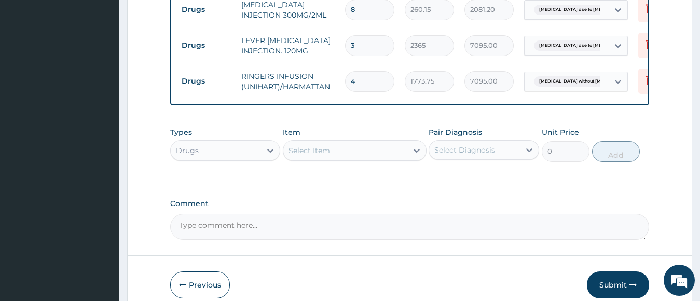
click at [336, 147] on div "Select Item" at bounding box center [345, 150] width 124 height 17
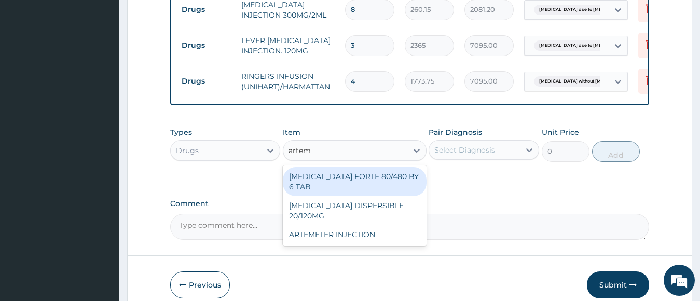
type input "arteme"
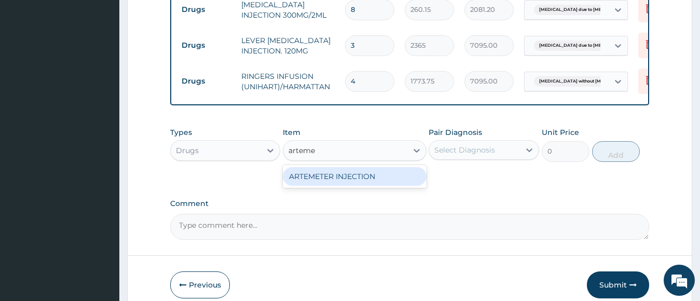
click at [337, 177] on div "ARTEMETER INJECTION" at bounding box center [355, 176] width 144 height 19
type input "946"
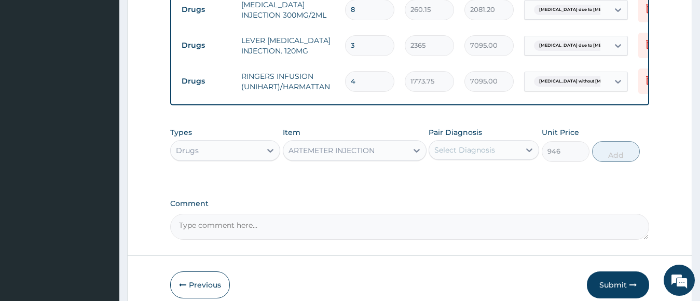
click at [407, 148] on div "ARTEMETER INJECTION" at bounding box center [345, 150] width 124 height 17
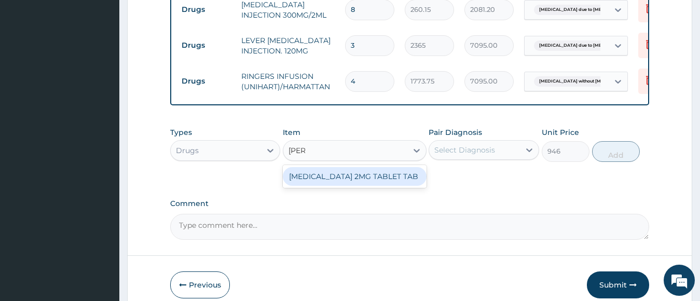
scroll to position [0, 0]
type input "loper"
type input "88.6875"
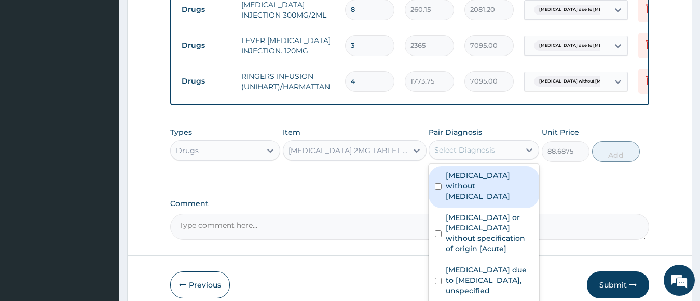
click at [465, 155] on div "Select Diagnosis" at bounding box center [465, 150] width 61 height 10
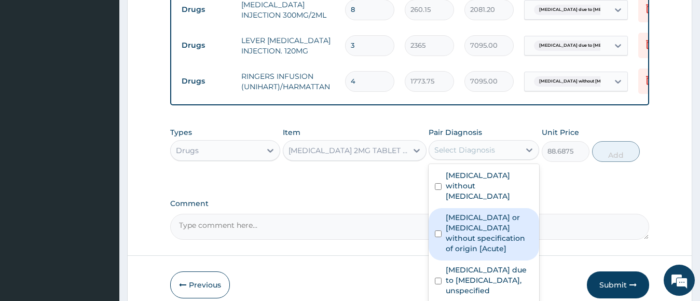
click at [457, 221] on label "Gastroenteritis or colitis without specification of origin [Acute]" at bounding box center [489, 233] width 87 height 42
checkbox input "true"
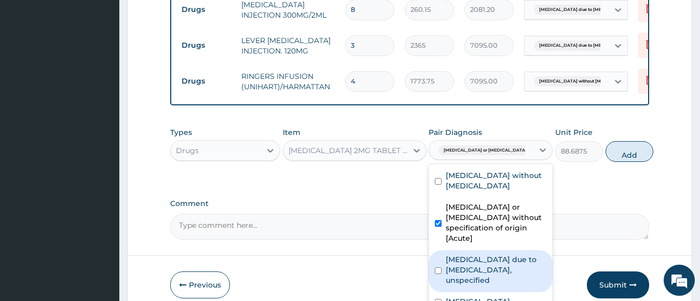
scroll to position [27, 0]
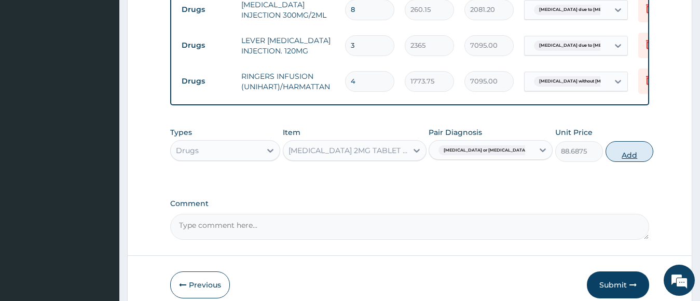
click at [606, 161] on button "Add" at bounding box center [630, 151] width 48 height 21
type input "0"
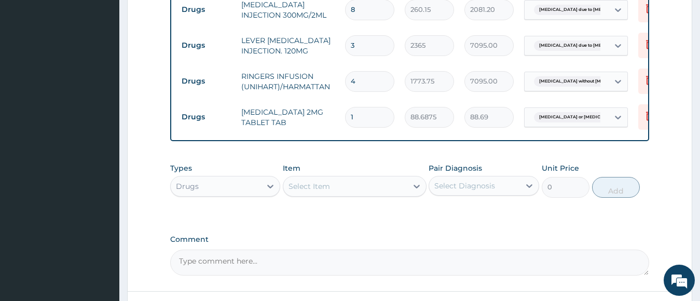
click at [350, 193] on div "Select Item" at bounding box center [345, 186] width 124 height 17
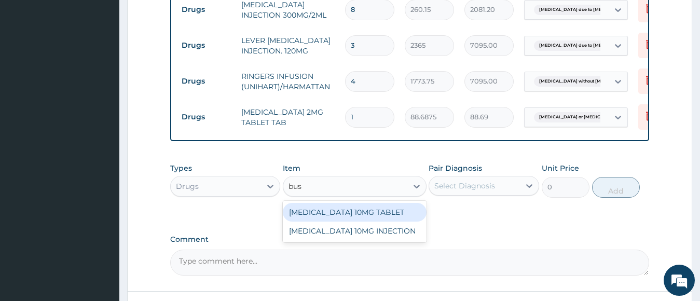
type input "busc"
click at [336, 215] on div "BUSCOPAN 10MG TABLET" at bounding box center [355, 212] width 144 height 19
type input "41.3875"
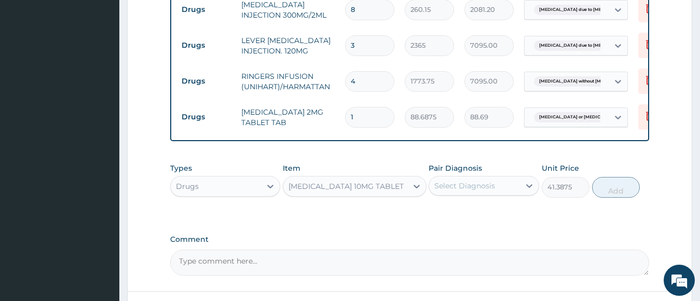
click at [358, 183] on div "BUSCOPAN 10MG TABLET" at bounding box center [345, 186] width 124 height 17
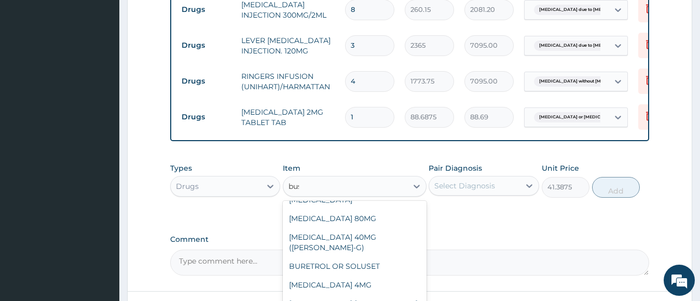
scroll to position [0, 0]
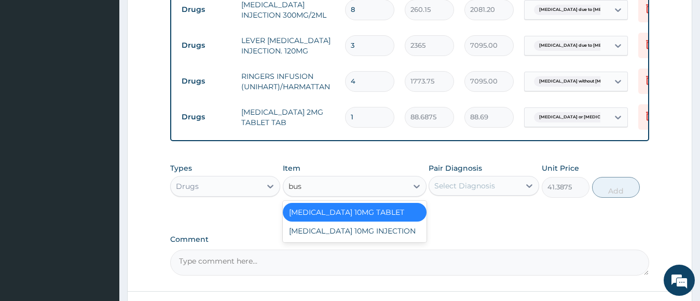
type input "busc"
click at [346, 233] on div "BUSCOPAN 10MG INJECTION" at bounding box center [355, 231] width 144 height 19
type input "473"
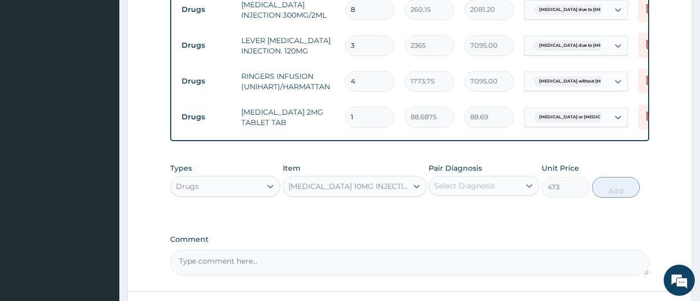
click at [471, 194] on div "Select Diagnosis" at bounding box center [474, 186] width 91 height 17
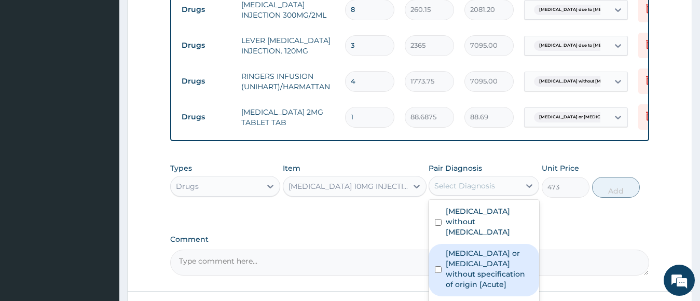
click at [462, 251] on label "Gastroenteritis or colitis without specification of origin [Acute]" at bounding box center [489, 269] width 87 height 42
checkbox input "true"
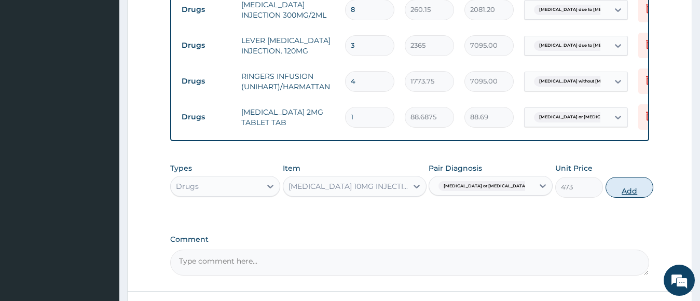
click at [621, 192] on button "Add" at bounding box center [630, 187] width 48 height 21
type input "0"
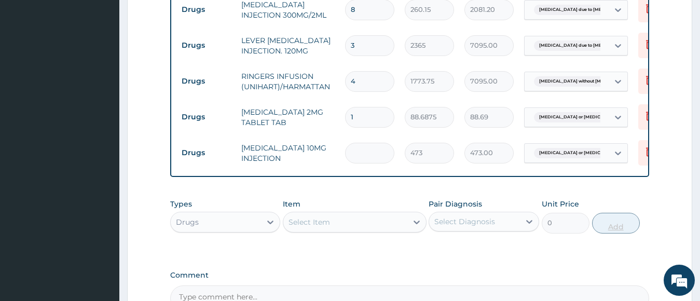
type input "0.00"
type input "2"
type input "946.00"
type input "2"
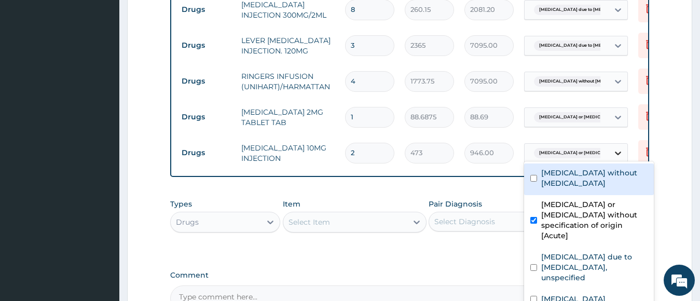
click at [615, 148] on icon at bounding box center [618, 153] width 10 height 10
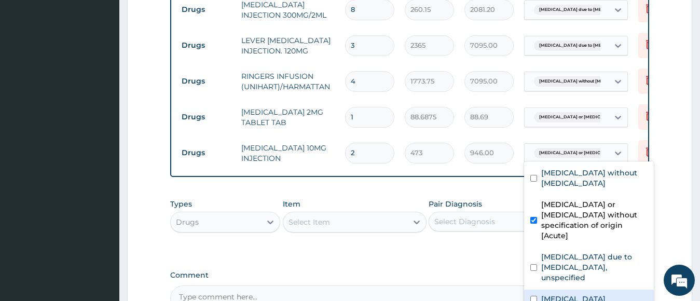
click at [564, 294] on label "Foodborne staphylococcal intoxication" at bounding box center [574, 299] width 64 height 10
checkbox input "true"
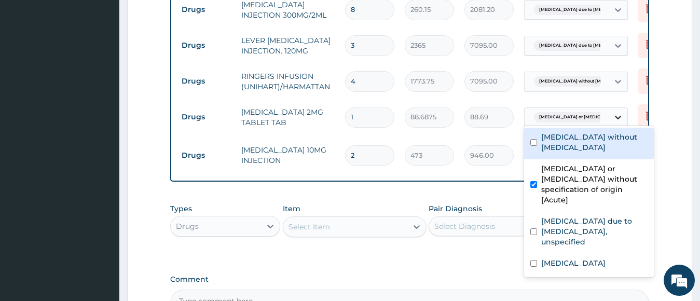
click at [612, 113] on div at bounding box center [618, 117] width 19 height 19
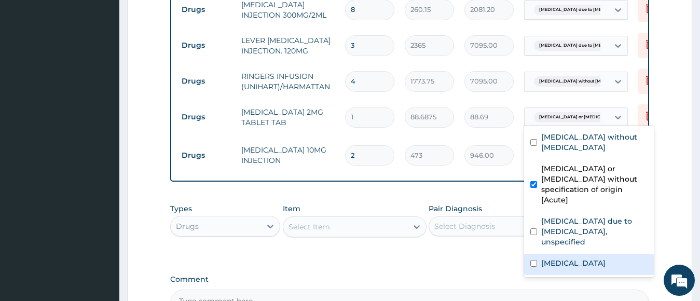
click at [564, 258] on label "Foodborne staphylococcal intoxication" at bounding box center [574, 263] width 64 height 10
checkbox input "true"
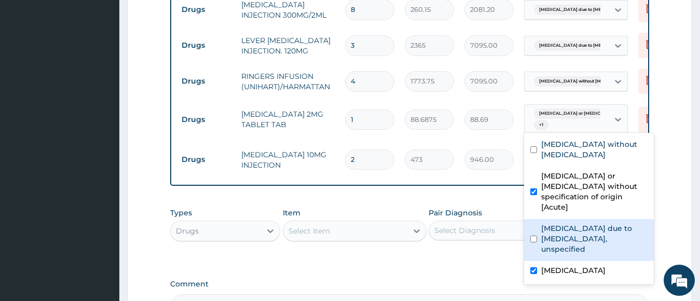
click at [490, 263] on div "Types Drugs Item Select Item Pair Diagnosis Select Diagnosis Unit Price 0 Add" at bounding box center [410, 232] width 480 height 60
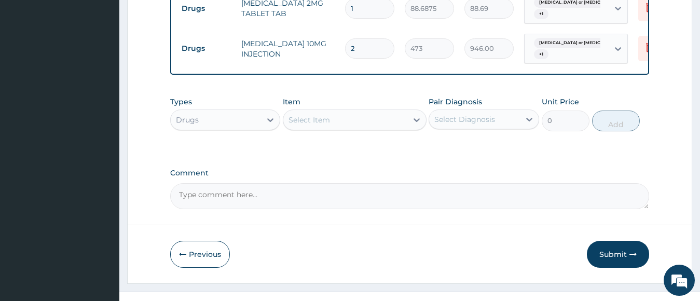
scroll to position [918, 0]
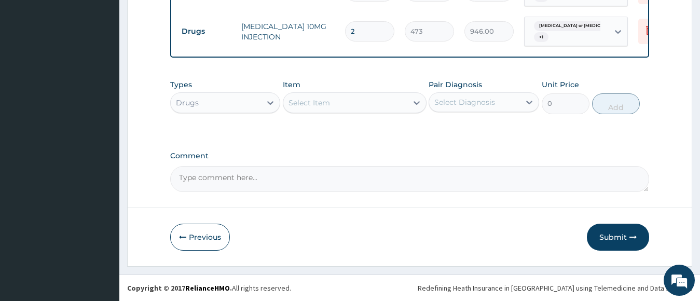
click at [402, 105] on div "Select Item" at bounding box center [345, 102] width 124 height 17
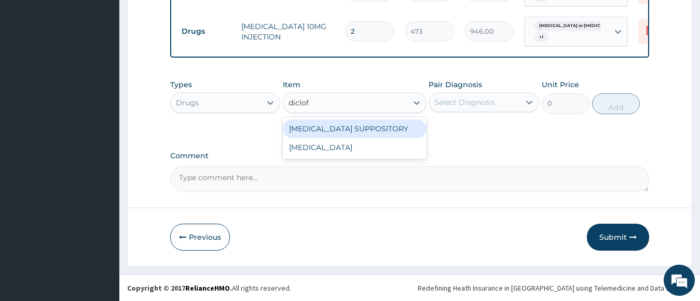
type input "diclofe"
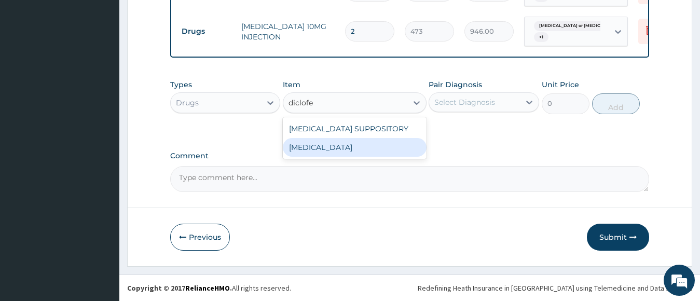
click at [352, 146] on div "DICLOFENAC" at bounding box center [355, 147] width 144 height 19
type input "591.25"
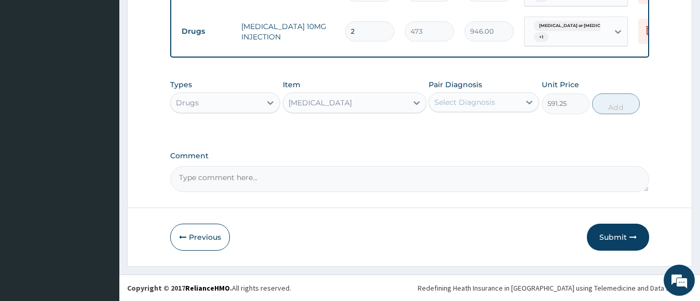
click at [472, 97] on div "Select Diagnosis" at bounding box center [465, 102] width 61 height 10
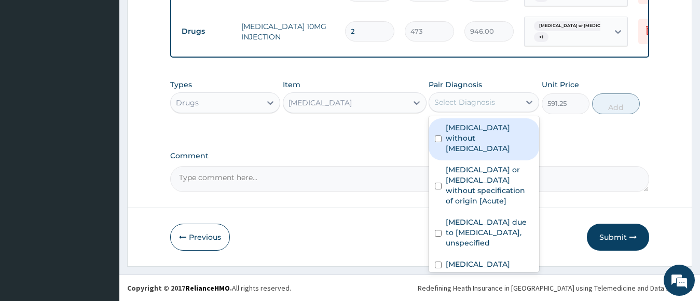
click at [466, 134] on label "Sepsis without septic shock" at bounding box center [489, 138] width 87 height 31
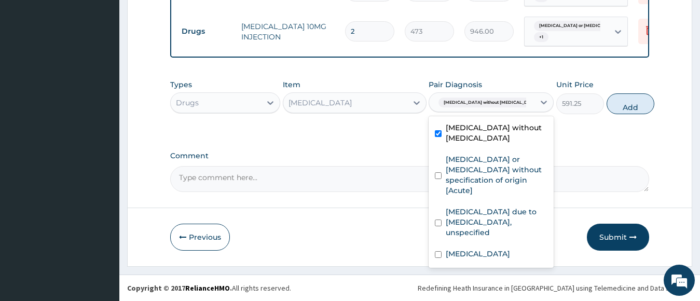
checkbox input "true"
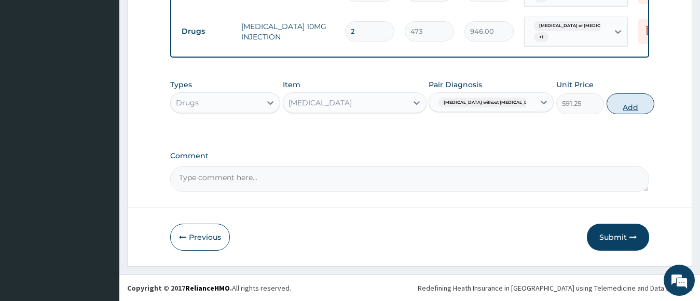
click at [609, 112] on button "Add" at bounding box center [631, 103] width 48 height 21
type input "0"
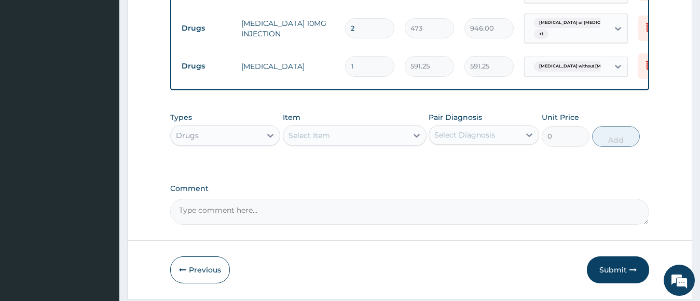
click at [364, 135] on div "Select Item" at bounding box center [345, 135] width 124 height 17
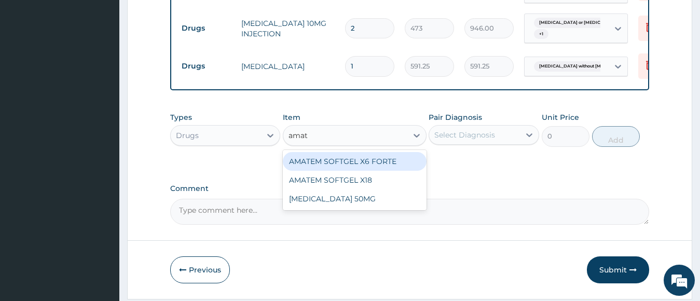
type input "amate"
type input "473"
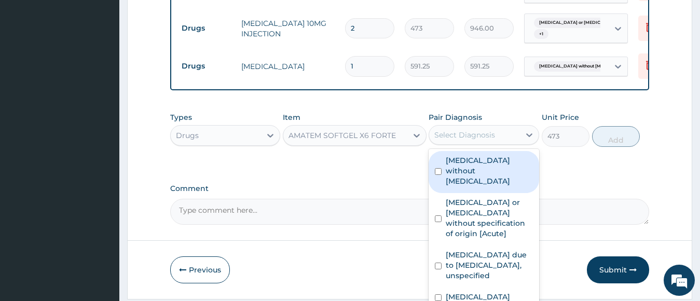
click at [473, 140] on div "Select Diagnosis" at bounding box center [465, 135] width 61 height 10
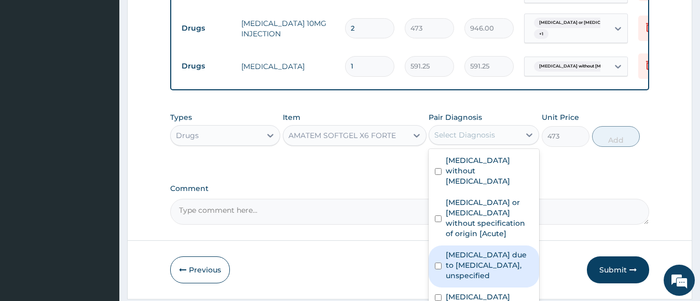
click at [455, 250] on label "Malaria due to Plasmodium falciparum, unspecified" at bounding box center [489, 265] width 87 height 31
checkbox input "true"
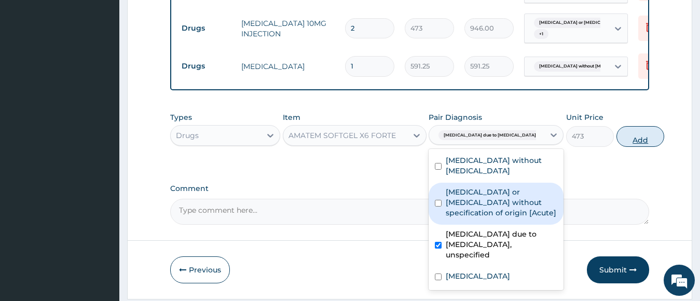
click at [618, 142] on button "Add" at bounding box center [641, 136] width 48 height 21
type input "0"
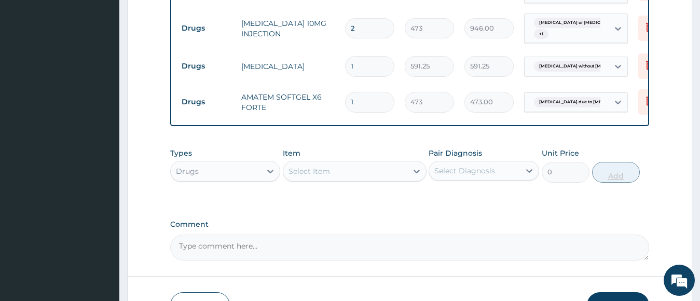
type input "0.00"
type input "6"
type input "2838.00"
type input "6"
click at [370, 175] on div "Select Item" at bounding box center [345, 171] width 124 height 17
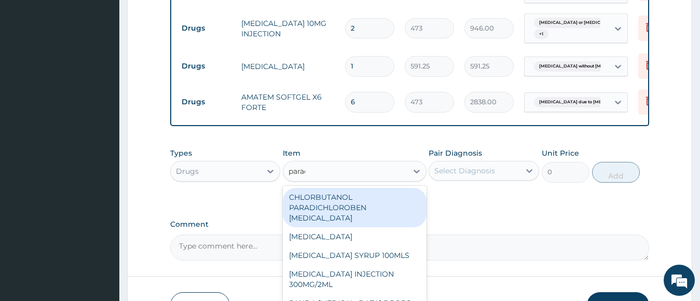
type input "parace"
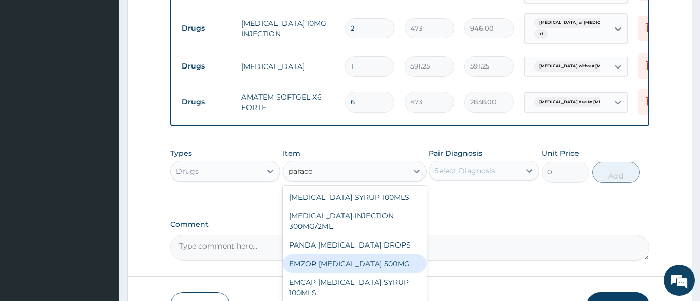
click at [319, 263] on div "EMZOR PARACETAMOL 500MG" at bounding box center [355, 263] width 144 height 19
type input "23.65"
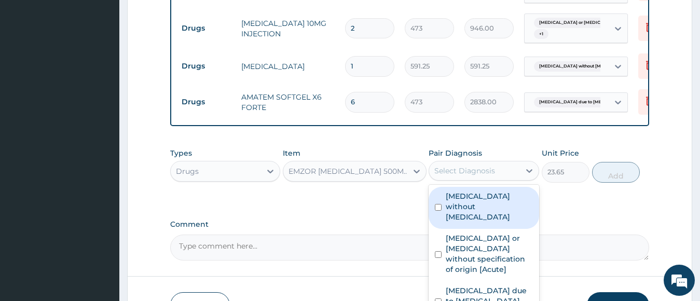
click at [466, 181] on div "Select Diagnosis" at bounding box center [484, 171] width 111 height 20
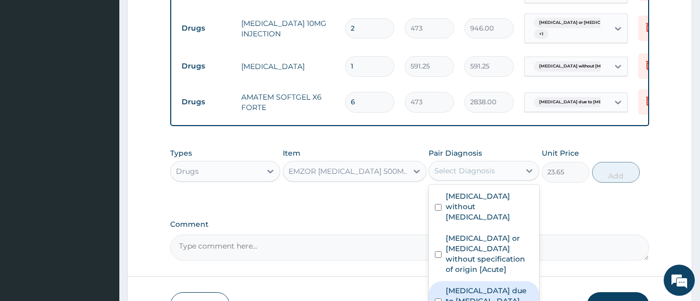
click at [457, 286] on label "Malaria due to Plasmodium falciparum, unspecified" at bounding box center [489, 301] width 87 height 31
checkbox input "true"
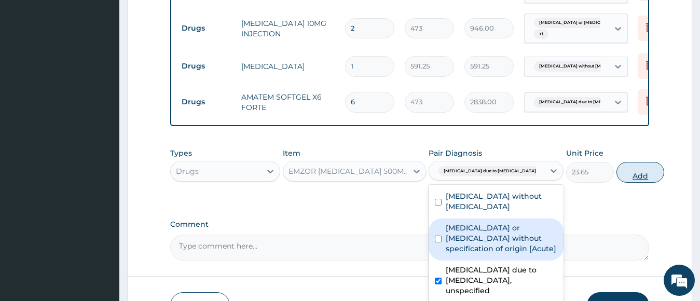
click at [617, 179] on button "Add" at bounding box center [641, 172] width 48 height 21
type input "0"
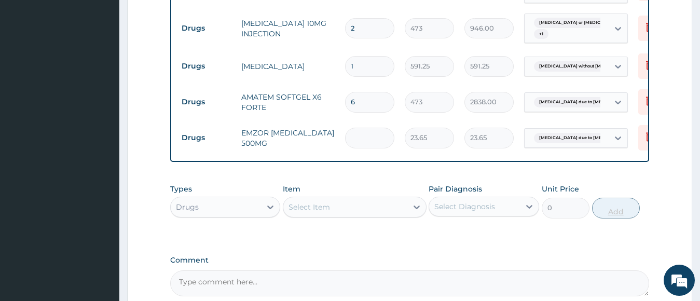
type input "0.00"
type input "3"
type input "70.95"
type input "30"
type input "709.50"
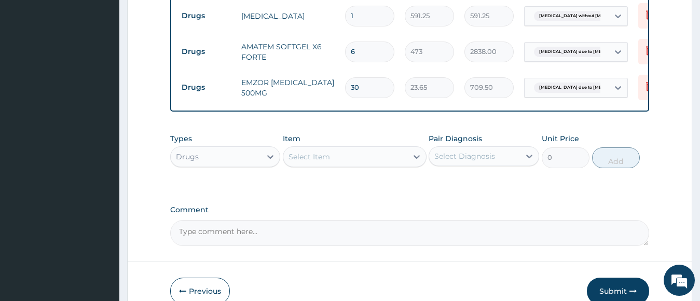
scroll to position [969, 0]
type input "30"
click at [400, 156] on div "Select Item" at bounding box center [345, 156] width 124 height 17
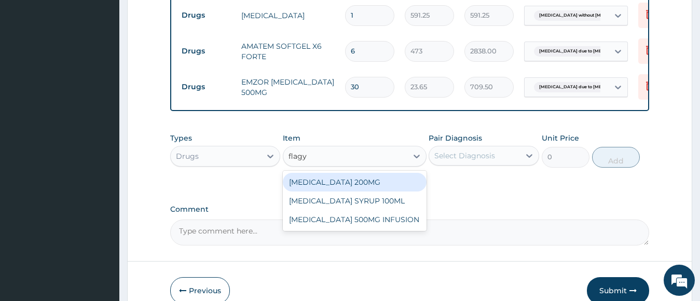
type input "flagy"
click at [460, 164] on div "Select Diagnosis" at bounding box center [474, 155] width 91 height 17
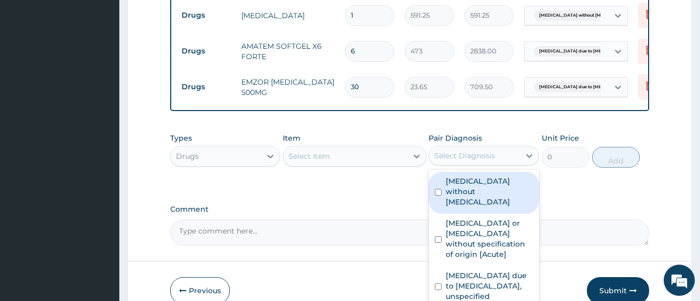
click at [386, 161] on div "Select Item" at bounding box center [345, 156] width 124 height 17
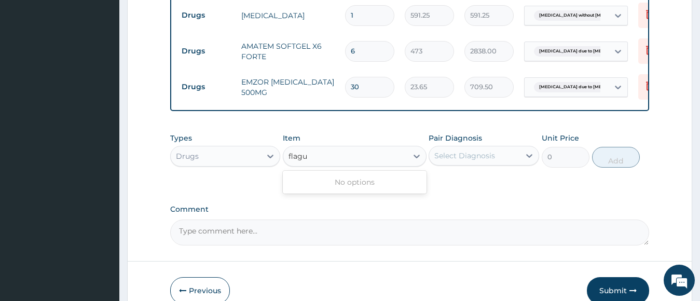
type input "flag"
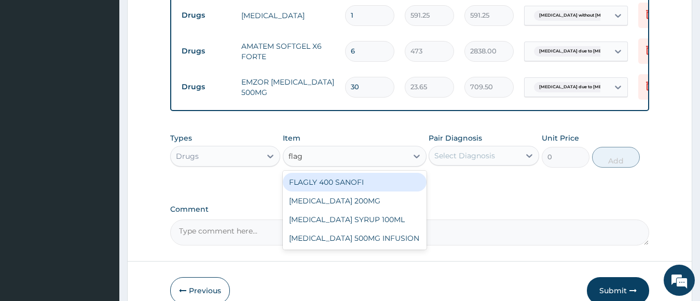
click at [360, 184] on div "FLAGLY 400 SANOFI" at bounding box center [355, 182] width 144 height 19
type input "70.95"
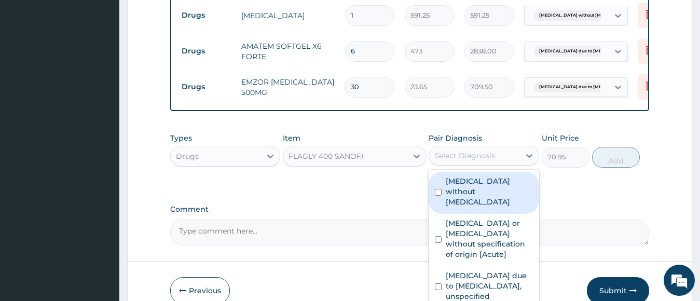
click at [466, 161] on div "Select Diagnosis" at bounding box center [465, 156] width 61 height 10
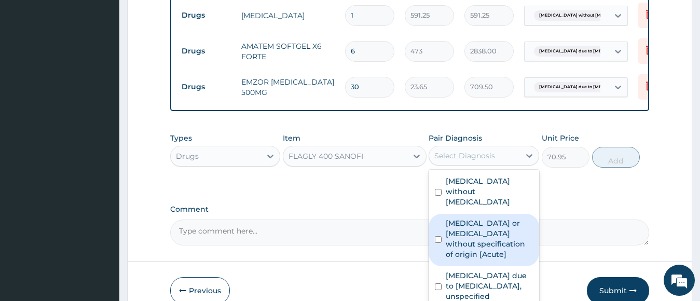
click at [460, 243] on label "Gastroenteritis or colitis without specification of origin [Acute]" at bounding box center [489, 239] width 87 height 42
checkbox input "true"
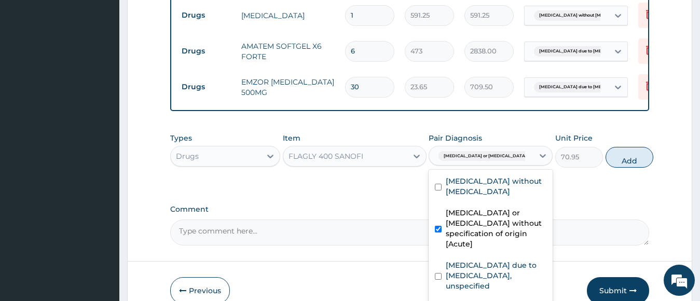
scroll to position [27, 0]
click at [460, 301] on label "Foodborne staphylococcal intoxication" at bounding box center [478, 307] width 64 height 10
checkbox input "true"
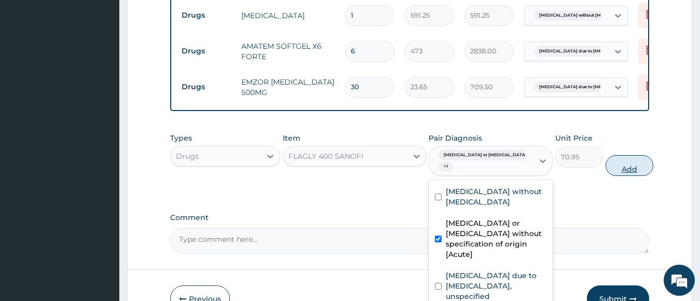
click at [620, 168] on button "Add" at bounding box center [630, 165] width 48 height 21
type input "0"
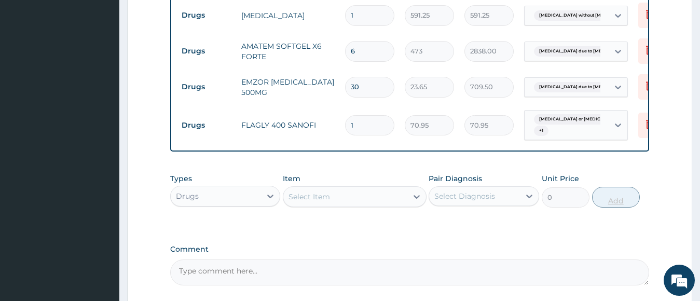
type input "15"
type input "1064.25"
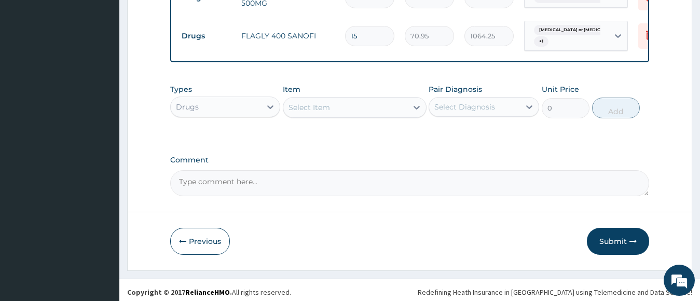
scroll to position [1066, 0]
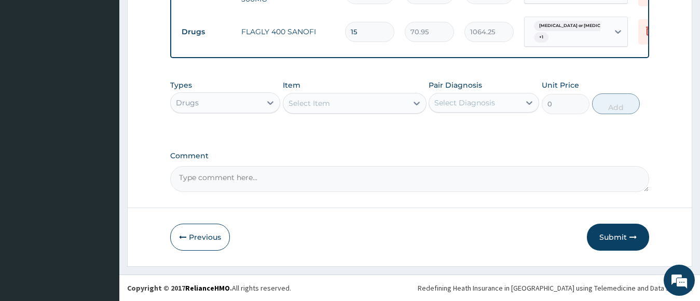
type input "15"
click at [375, 106] on div "Select Item" at bounding box center [345, 103] width 124 height 17
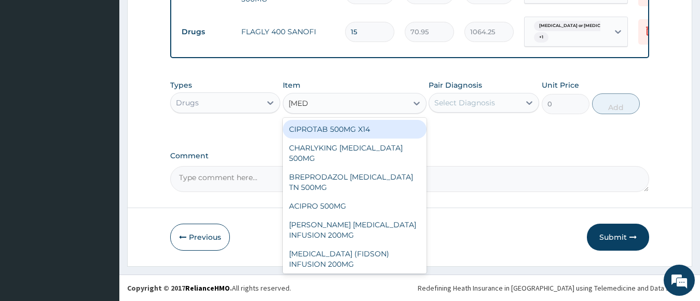
type input "ciprof"
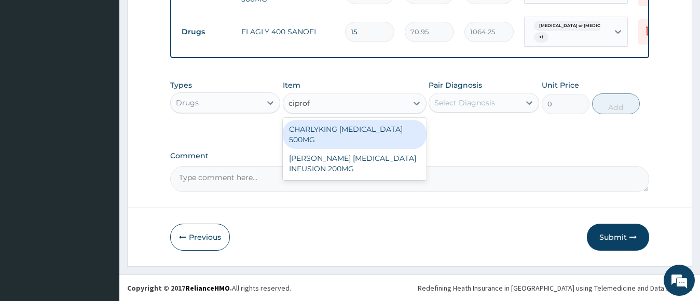
click at [358, 133] on div "CHARLYKING CIPROFLOXACIN 500MG" at bounding box center [355, 134] width 144 height 29
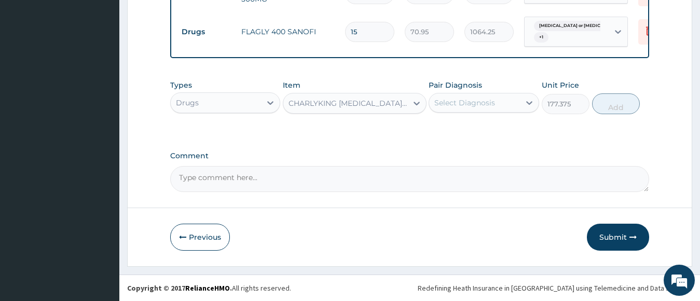
click at [468, 98] on div "Select Diagnosis" at bounding box center [465, 103] width 61 height 10
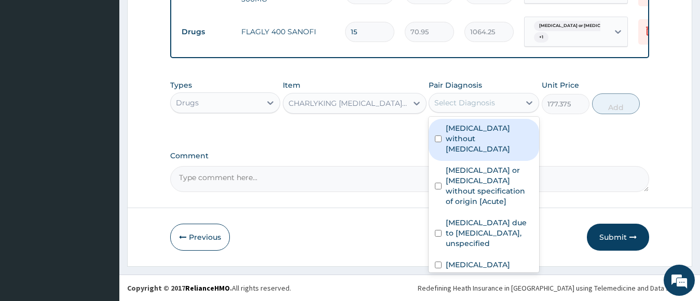
click at [460, 137] on label "Sepsis without septic shock" at bounding box center [489, 138] width 87 height 31
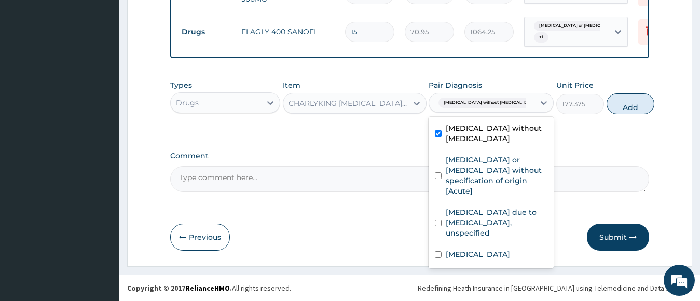
click at [607, 104] on button "Add" at bounding box center [631, 103] width 48 height 21
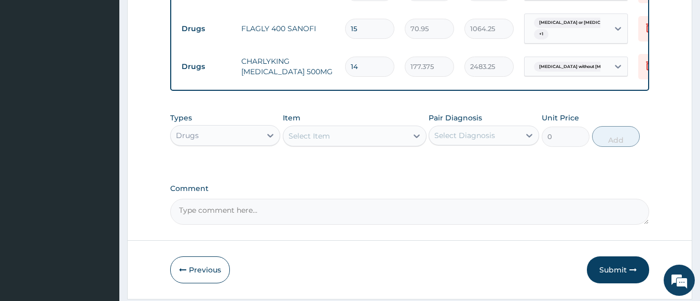
click at [350, 142] on div "Select Item" at bounding box center [345, 136] width 124 height 17
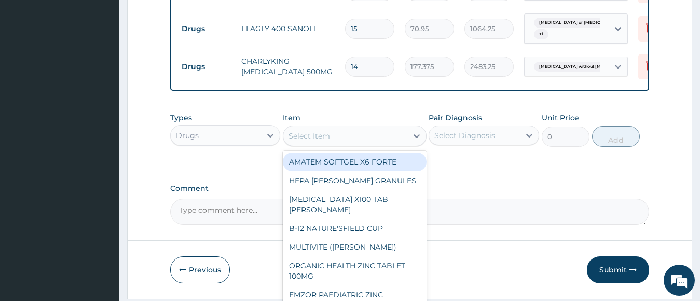
click at [388, 112] on div "Types Drugs Item option CHARLYKING CIPROFLOXACIN 500MG, selected. option AMATEM…" at bounding box center [410, 129] width 480 height 45
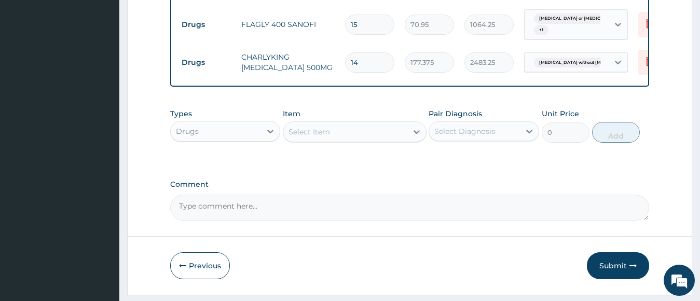
scroll to position [1102, 0]
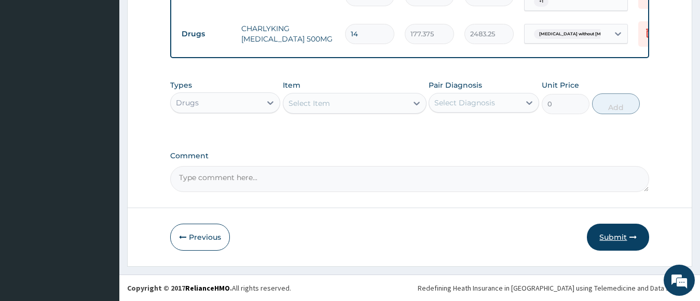
click at [615, 236] on button "Submit" at bounding box center [618, 237] width 62 height 27
